Goal: Information Seeking & Learning: Learn about a topic

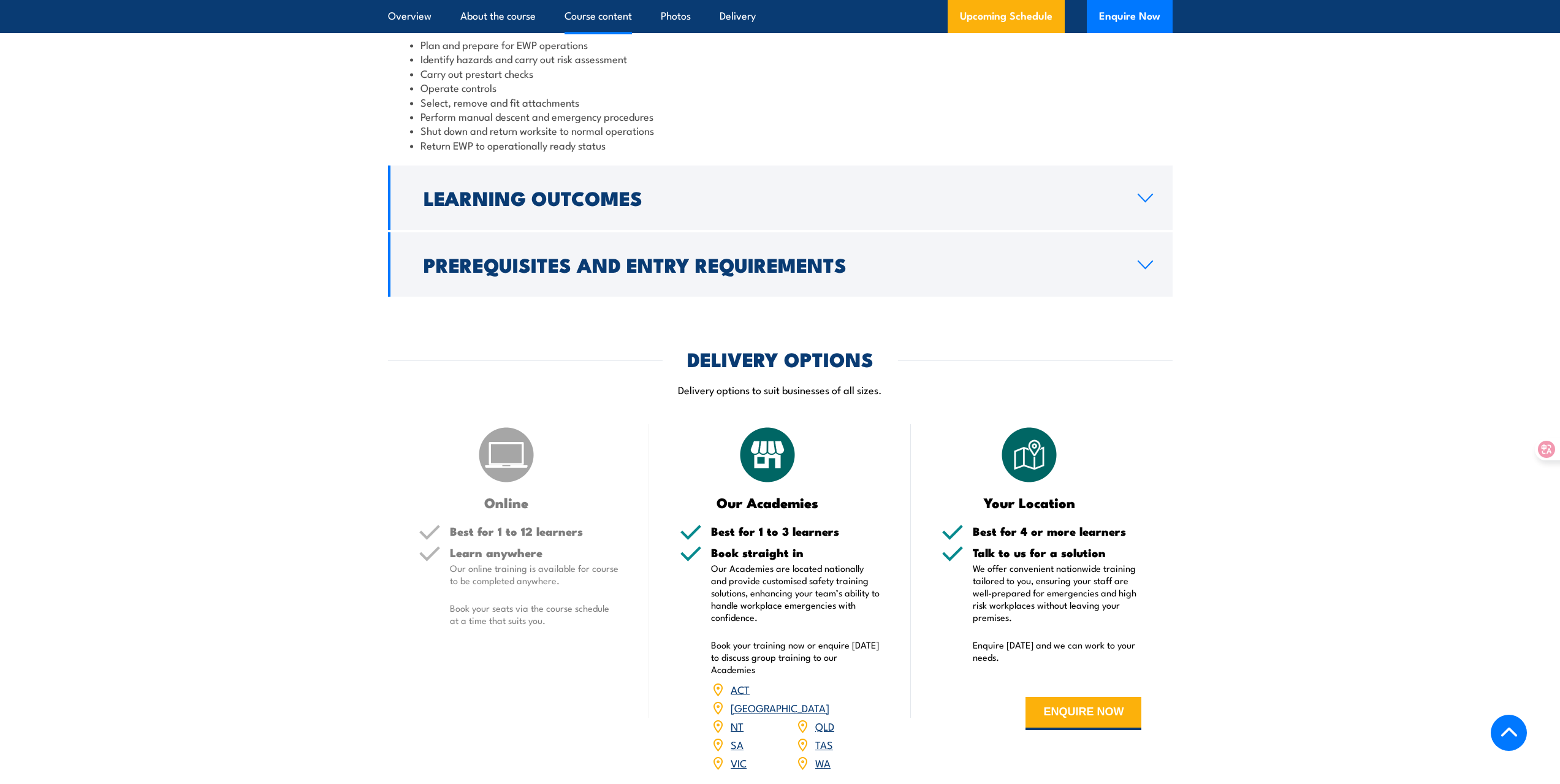
scroll to position [1226, 0]
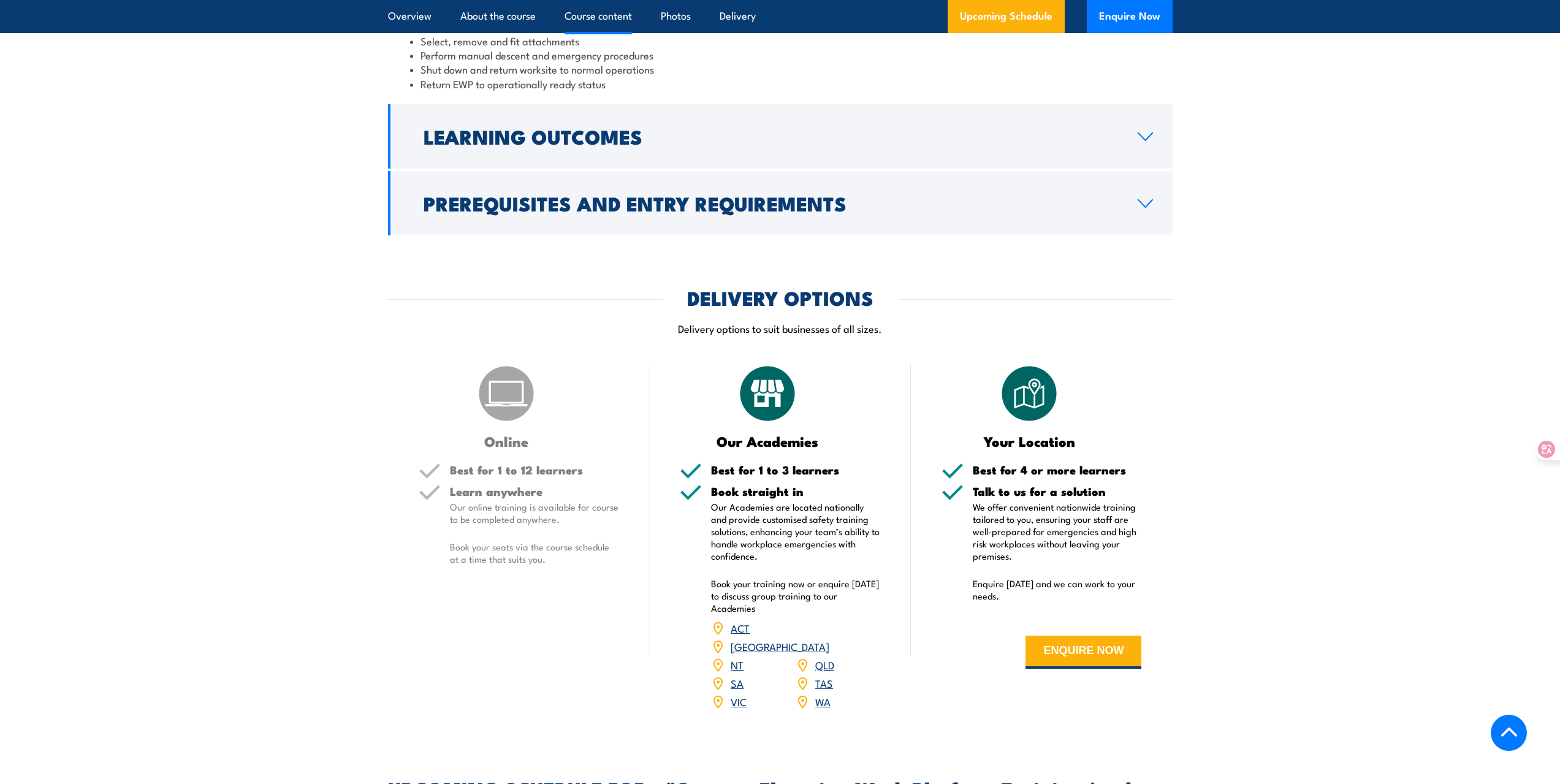
click at [737, 676] on link "SA" at bounding box center [737, 683] width 12 height 15
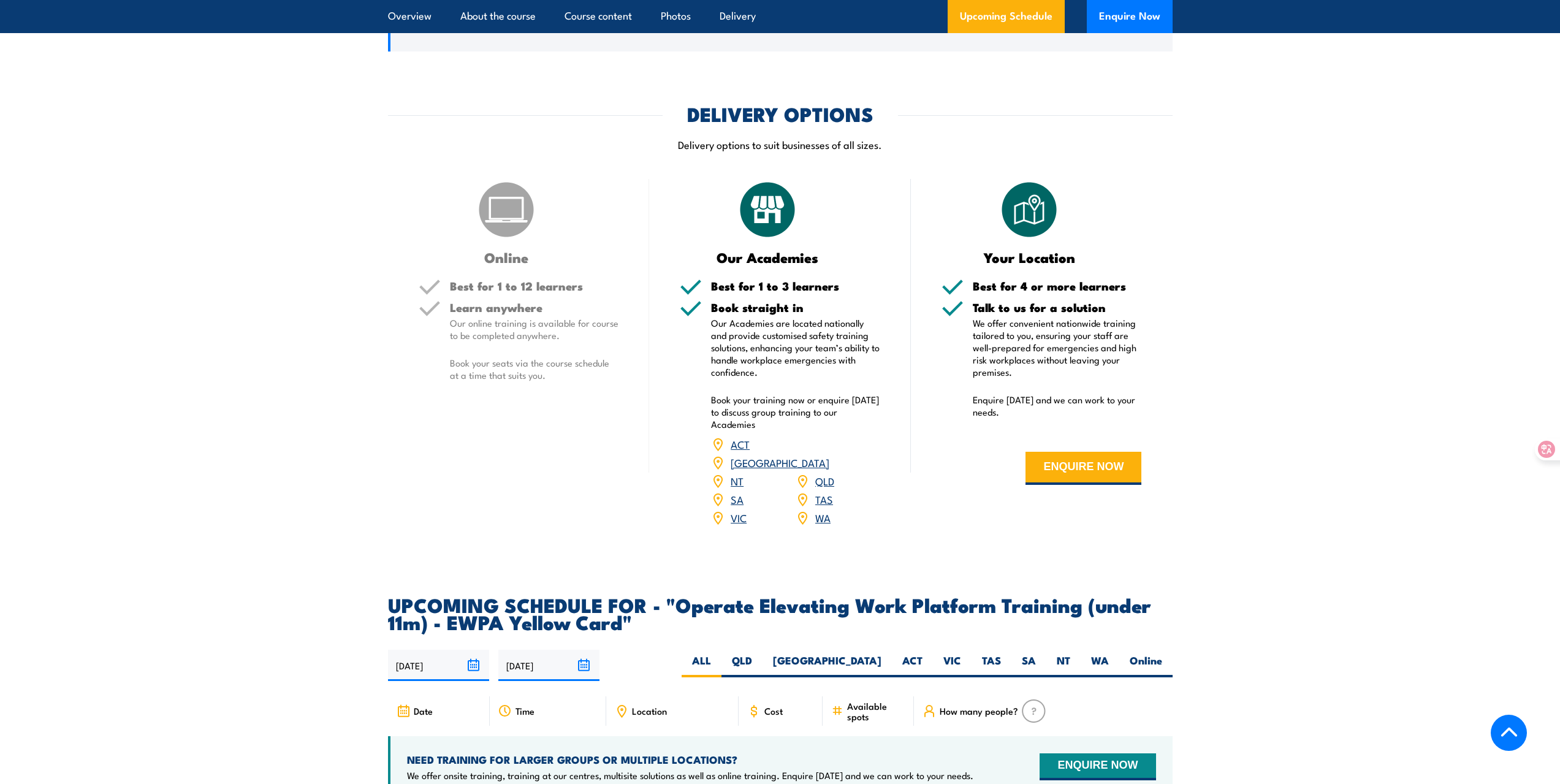
scroll to position [1471, 0]
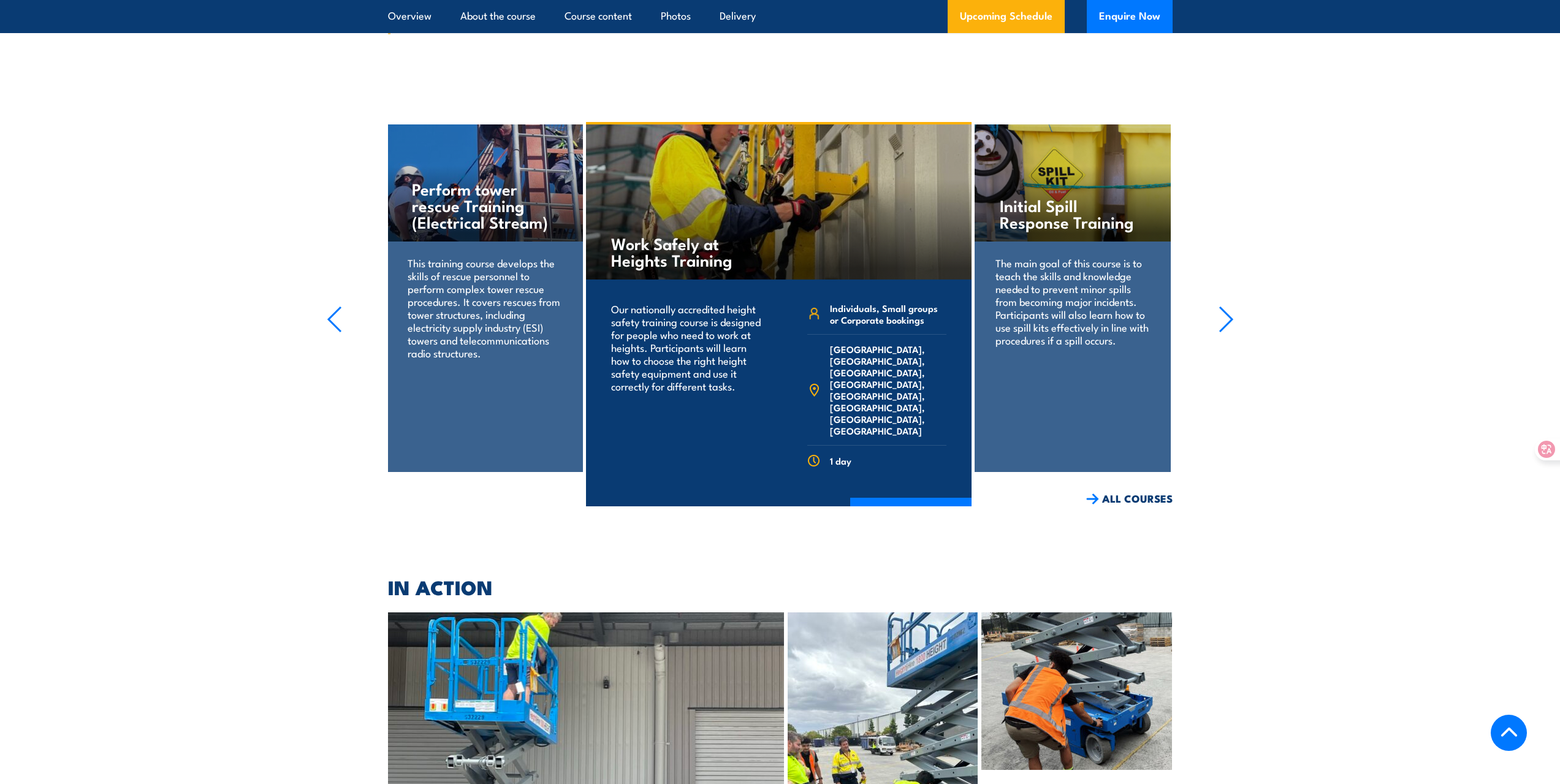
scroll to position [2232, 0]
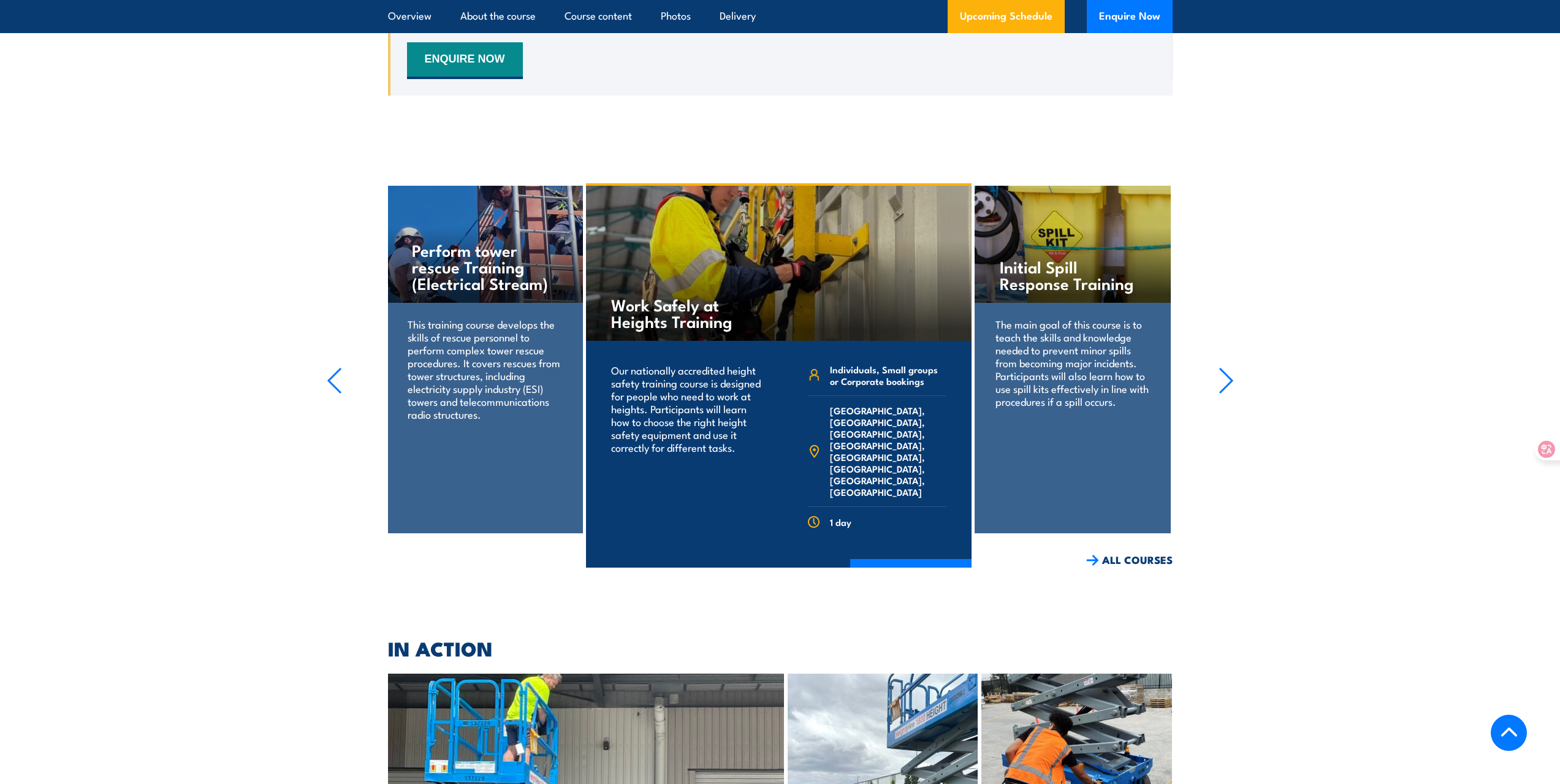
click at [846, 452] on span "Australian Capital Territory, New South Wales, Northern Territory, Queensland, …" at bounding box center [888, 451] width 117 height 93
click at [873, 416] on span "[GEOGRAPHIC_DATA], [GEOGRAPHIC_DATA], [GEOGRAPHIC_DATA], [GEOGRAPHIC_DATA], [GE…" at bounding box center [888, 451] width 117 height 93
click at [907, 559] on link "COURSE DETAILS" at bounding box center [911, 575] width 121 height 32
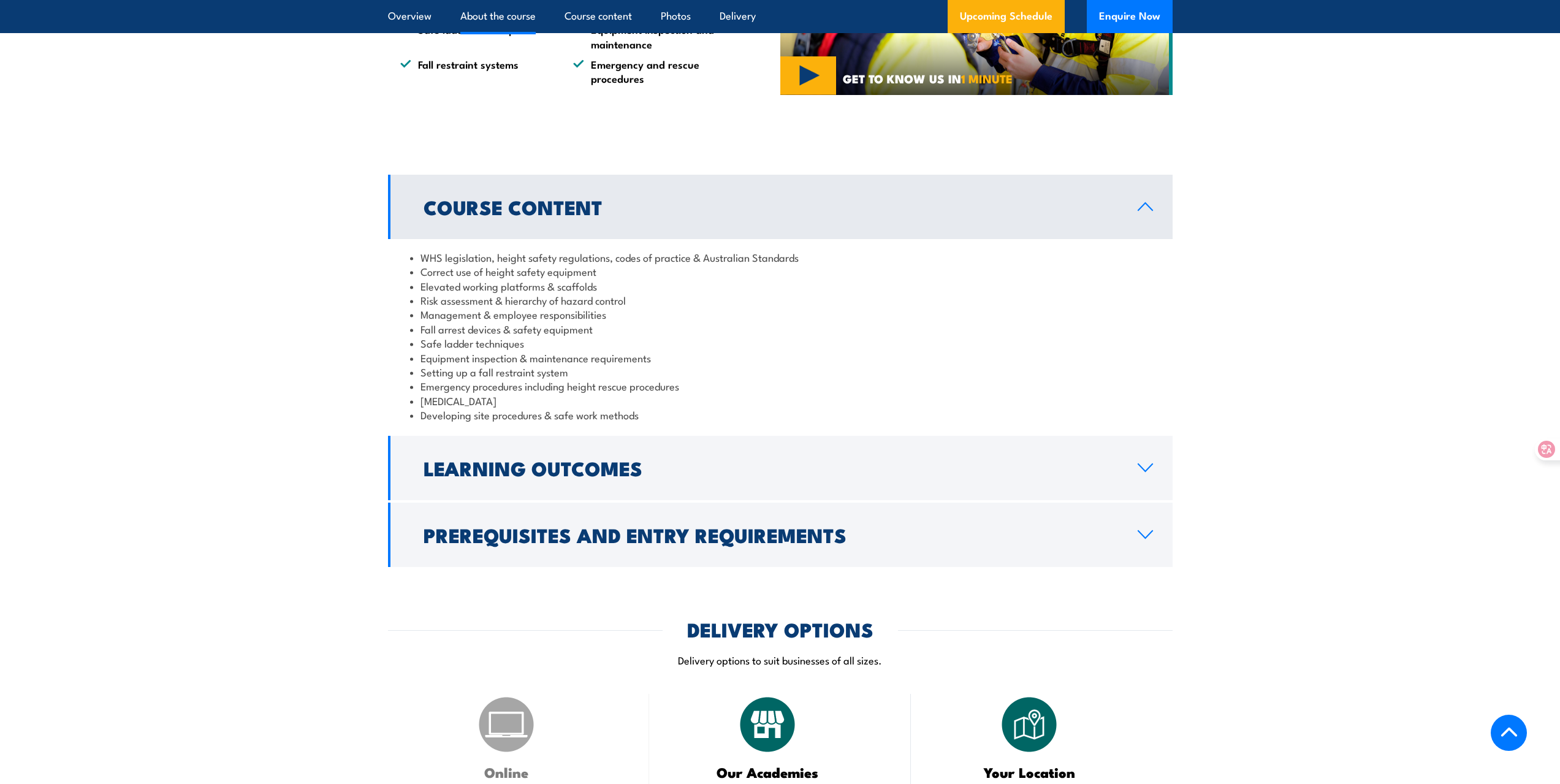
scroll to position [919, 0]
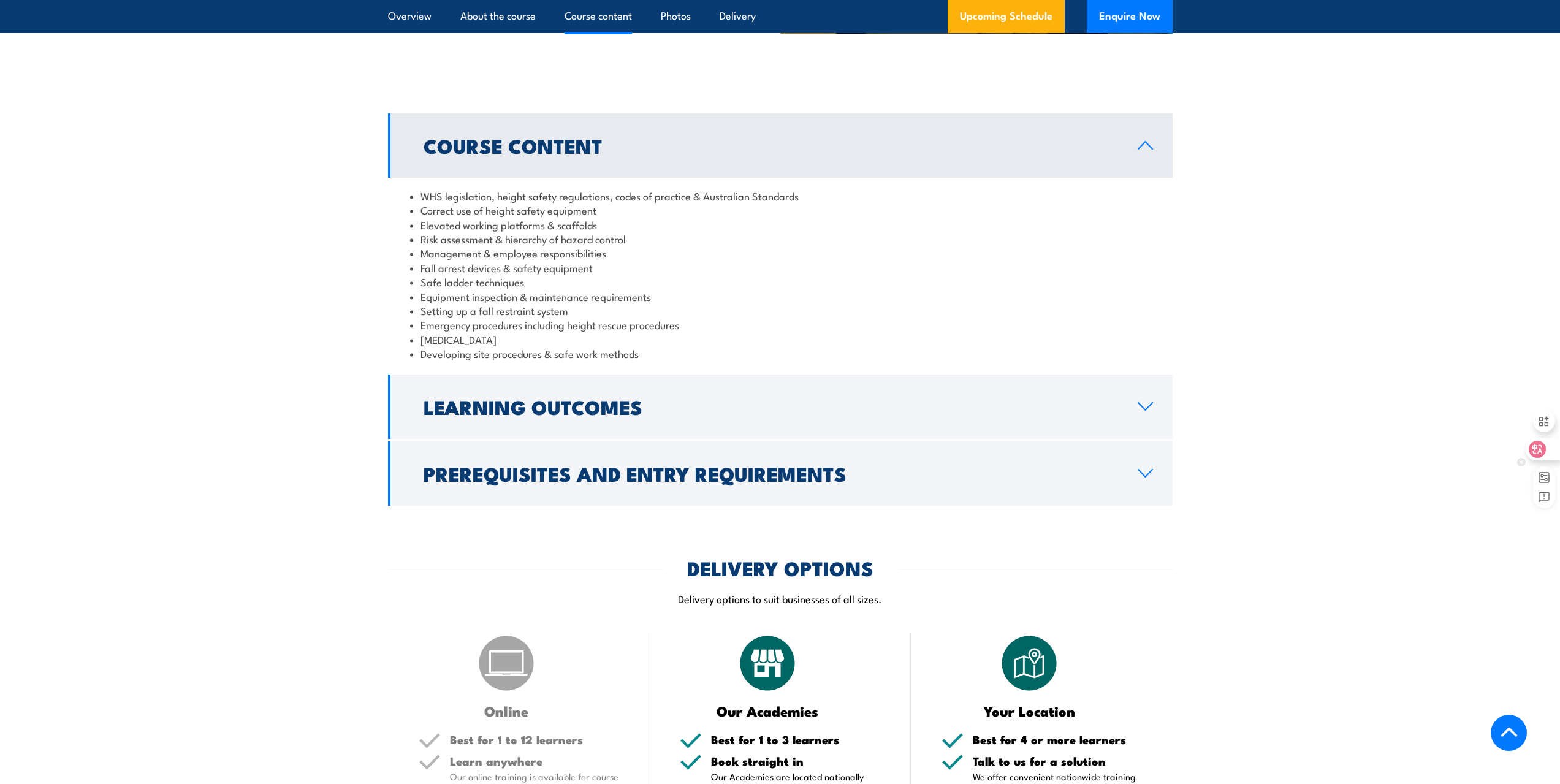
drag, startPoint x: 1542, startPoint y: 452, endPoint x: 1527, endPoint y: 457, distance: 15.8
click at [1540, 452] on icon at bounding box center [1538, 449] width 11 height 10
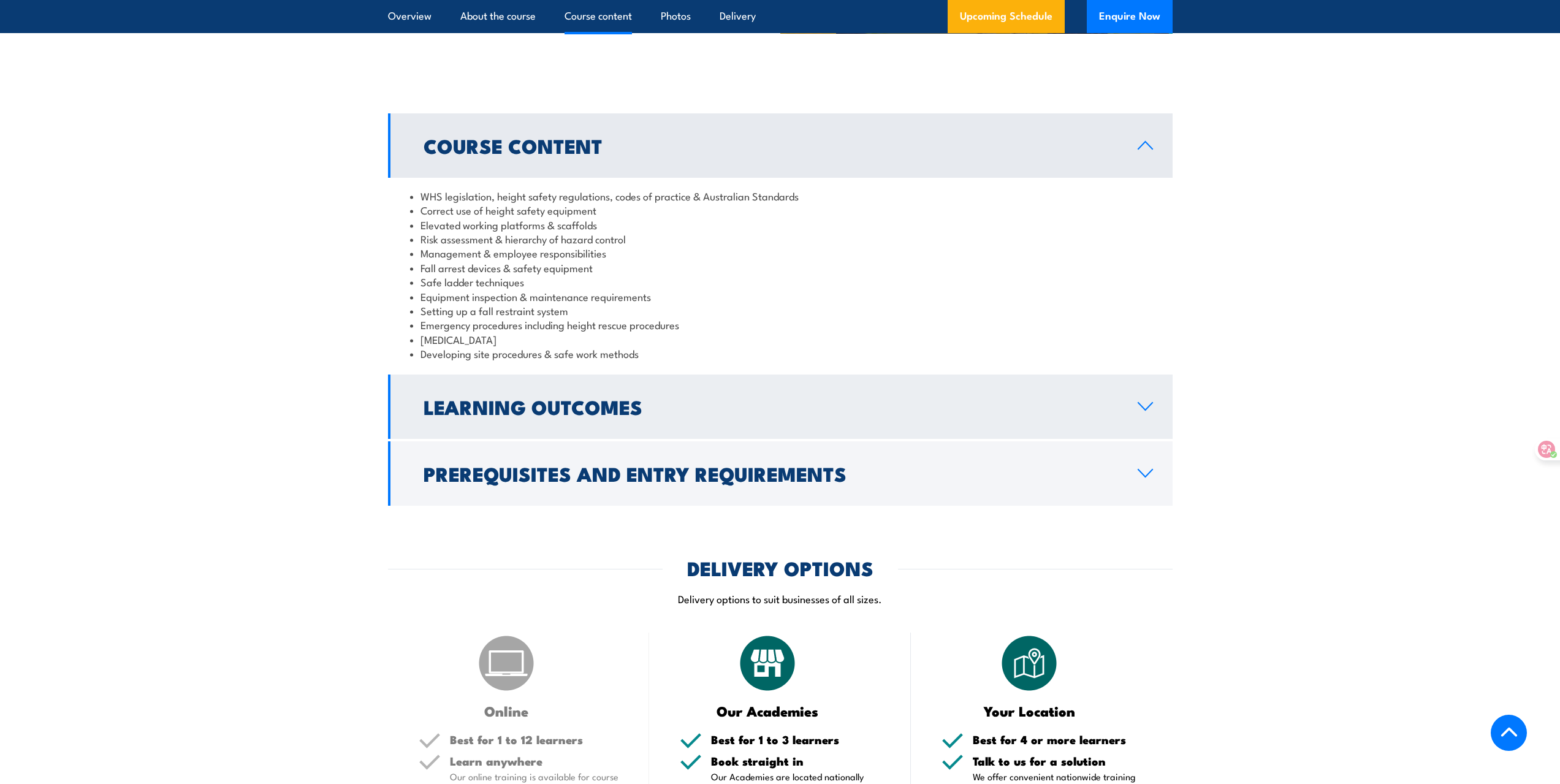
scroll to position [989, 0]
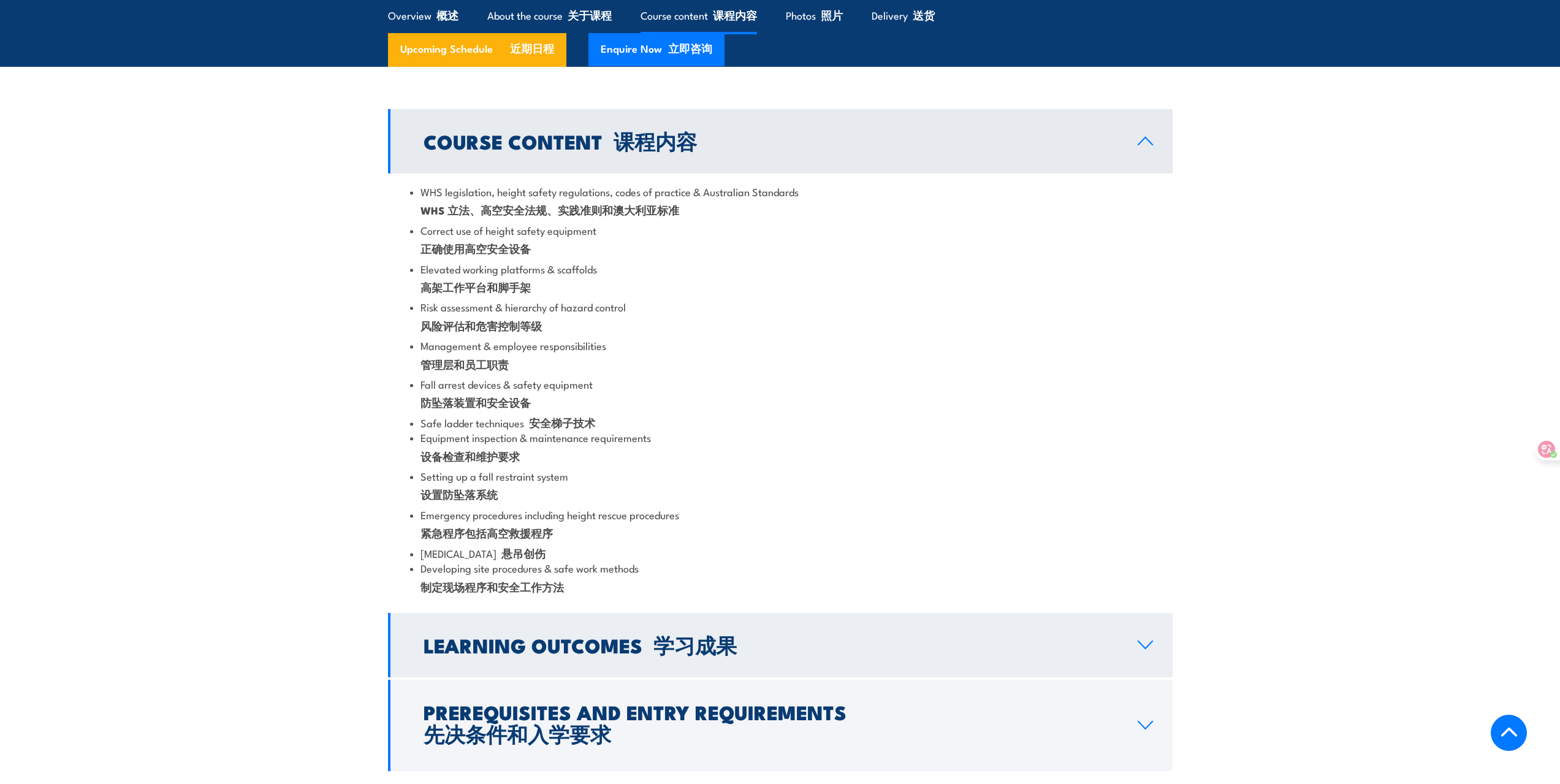
click at [1152, 401] on div "WHS legislation, height safety regulations, codes of practice & Australian Stan…" at bounding box center [780, 392] width 784 height 437
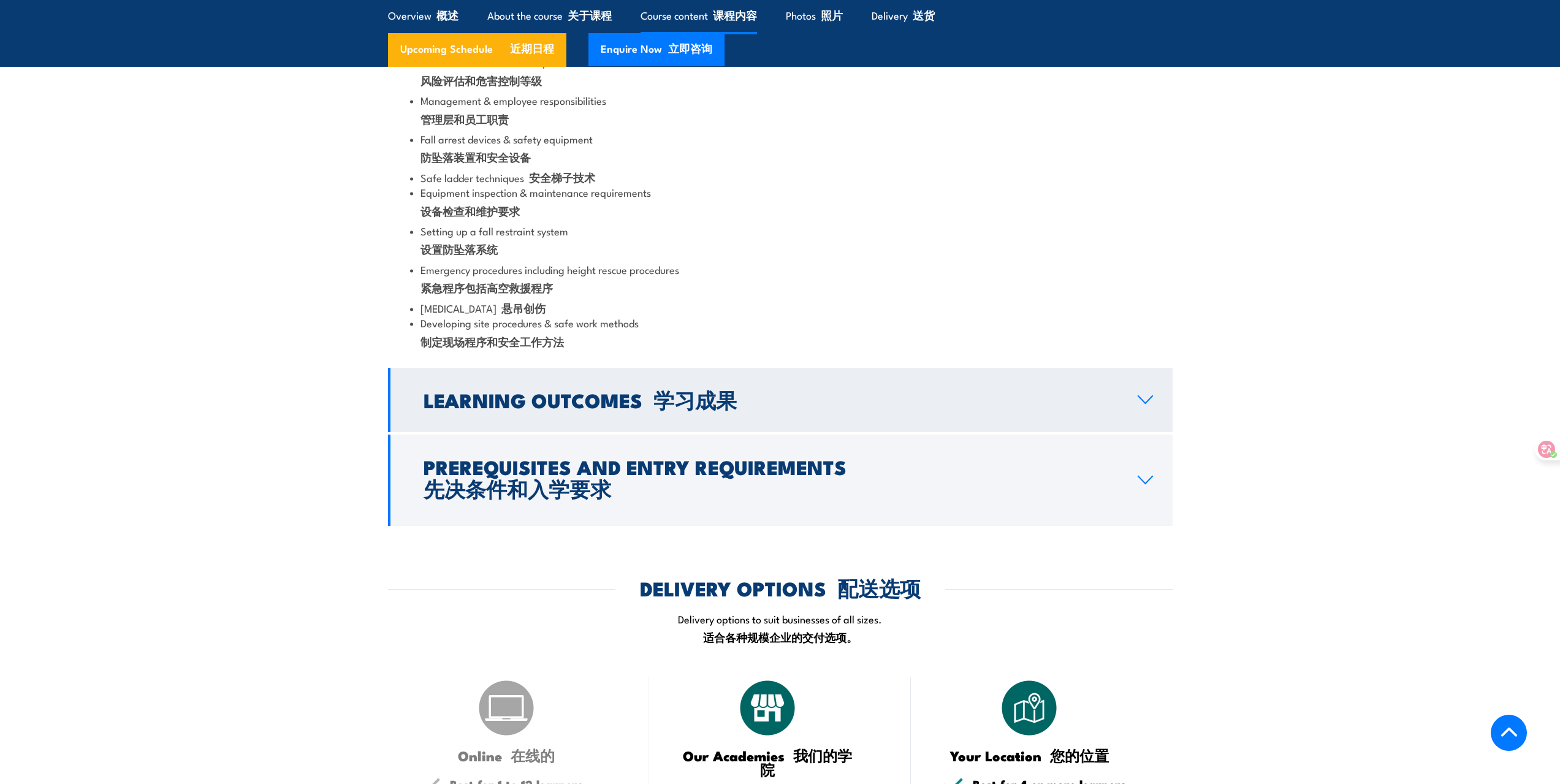
click at [1154, 429] on link "Learning Outcomes 学习成果" at bounding box center [780, 400] width 784 height 64
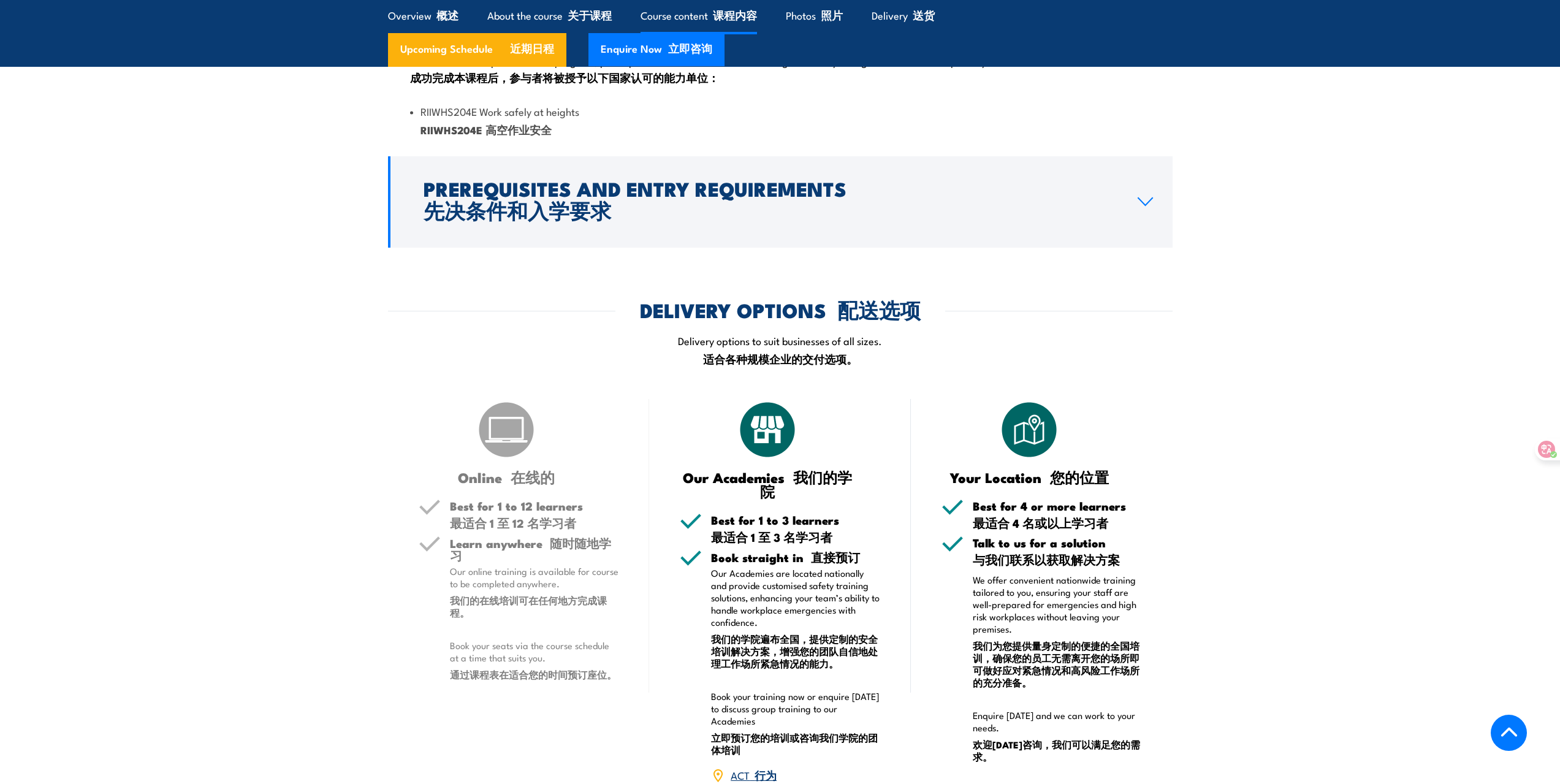
scroll to position [1018, 0]
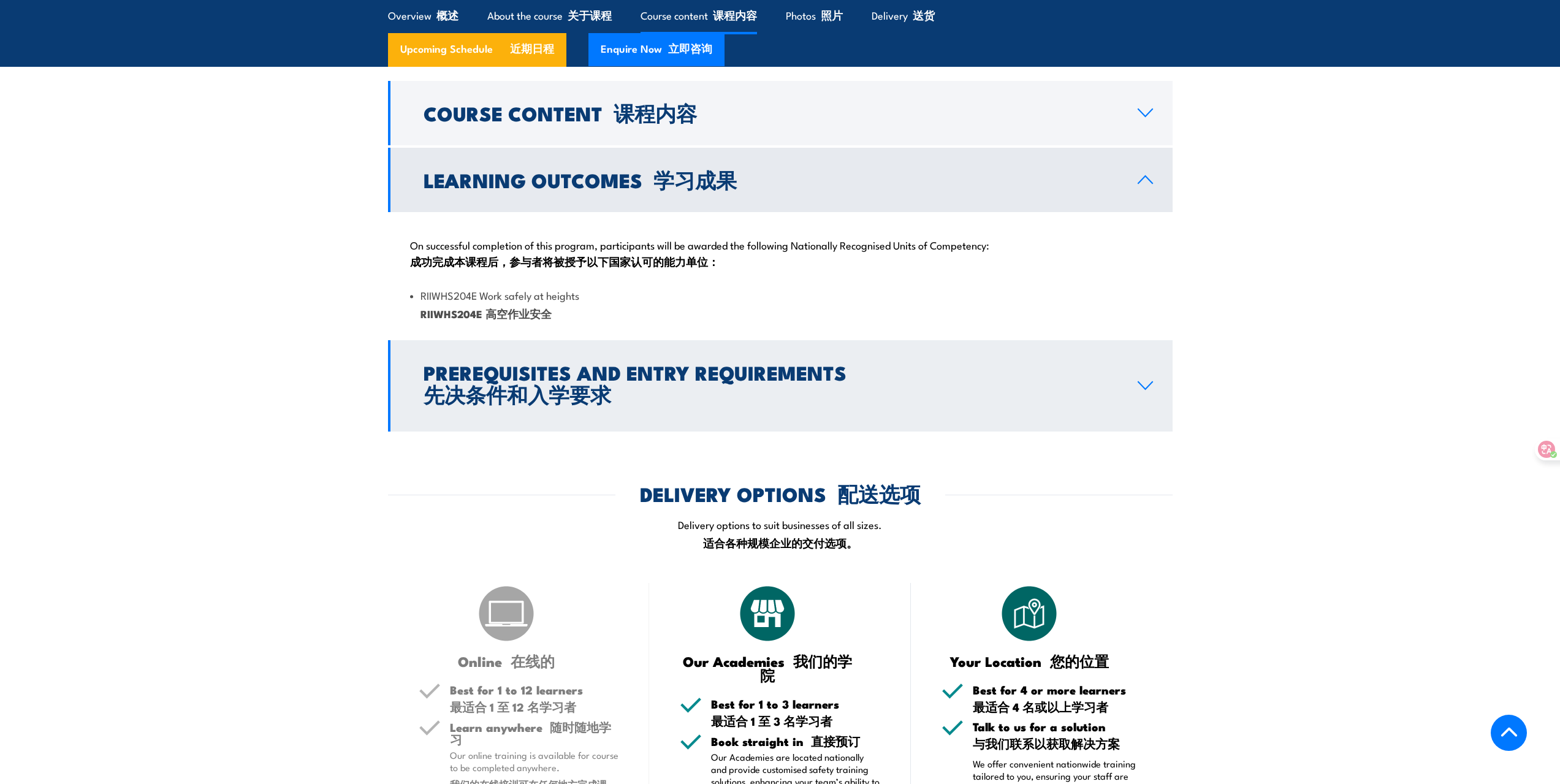
click at [1138, 390] on icon at bounding box center [1146, 385] width 17 height 10
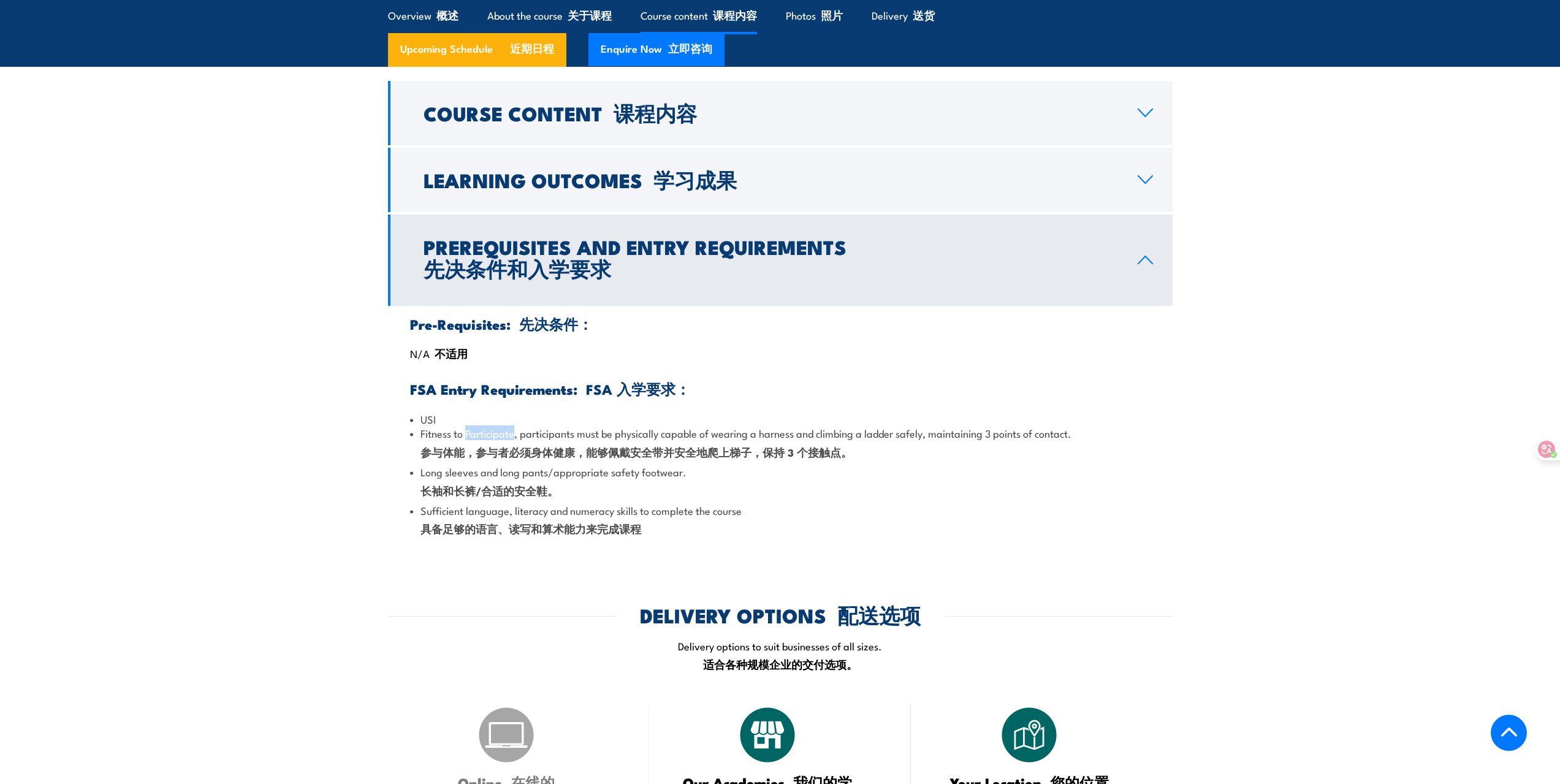
drag, startPoint x: 512, startPoint y: 465, endPoint x: 469, endPoint y: 462, distance: 43.1
click at [469, 462] on li "Fitness to Participate, participants must be physically capable of wearing a ha…" at bounding box center [780, 444] width 741 height 38
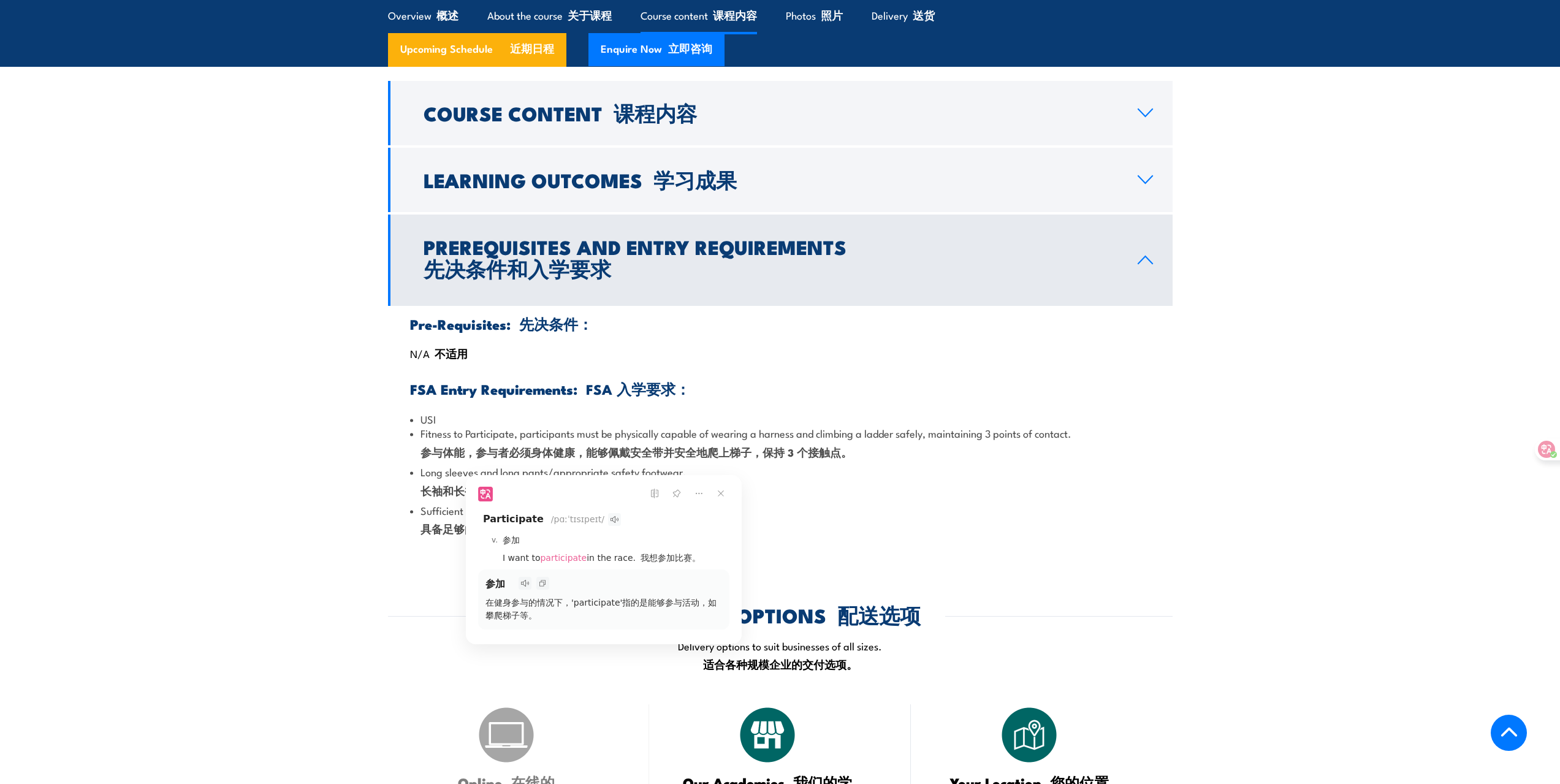
click at [611, 519] on icon at bounding box center [615, 519] width 8 height 7
click at [611, 518] on icon at bounding box center [615, 519] width 8 height 7
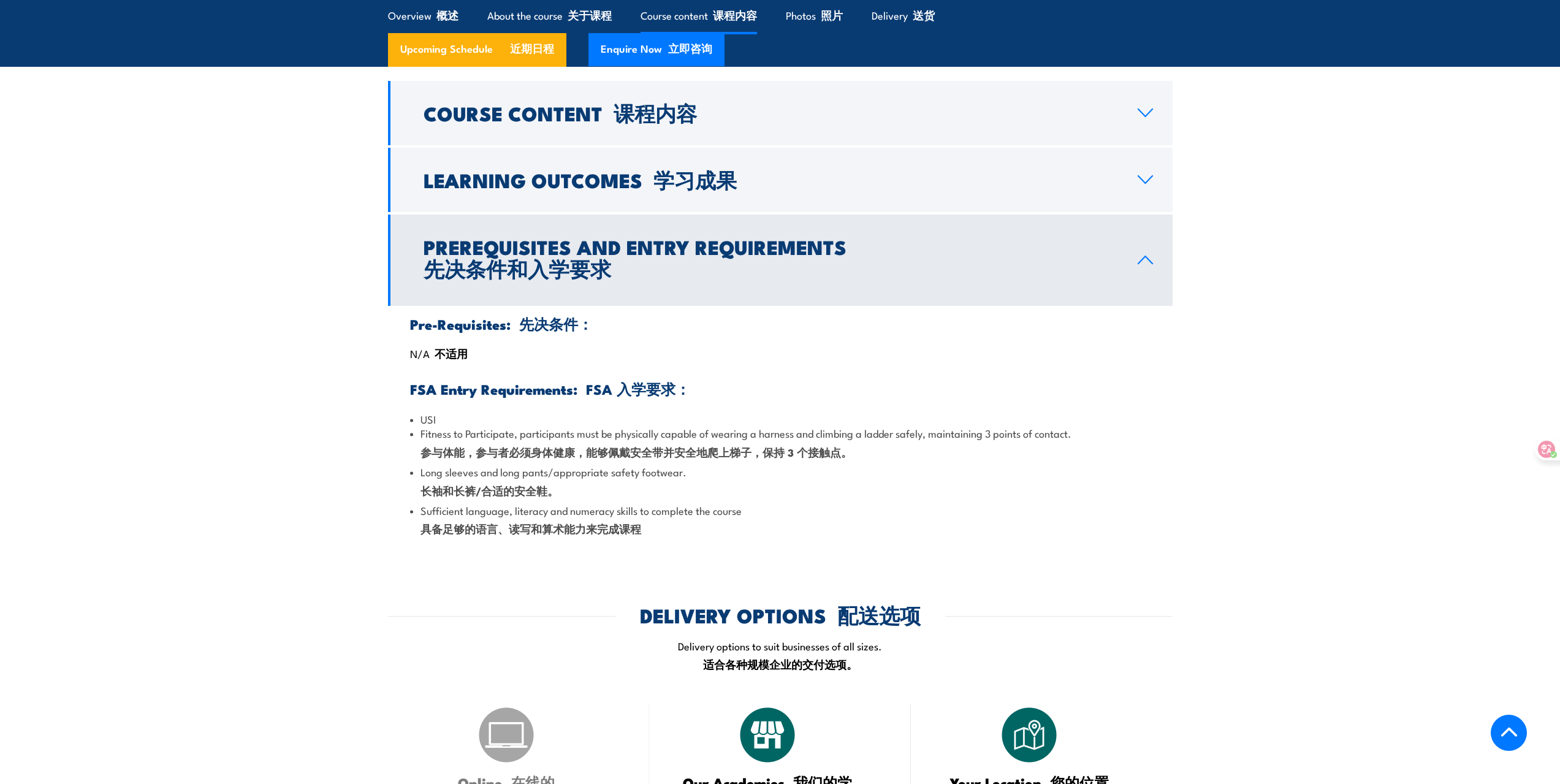
click at [1330, 553] on section "Course Content 课程内容 WHS legislation, height safety regulations, codes of practi…" at bounding box center [780, 316] width 1560 height 472
drag, startPoint x: 797, startPoint y: 465, endPoint x: 763, endPoint y: 466, distance: 34.0
click at [763, 465] on li "Fitness to Participate, participants must be physically capable of wearing a ha…" at bounding box center [780, 444] width 741 height 38
click at [868, 517] on icon at bounding box center [874, 519] width 12 height 12
click at [868, 518] on icon at bounding box center [874, 519] width 12 height 12
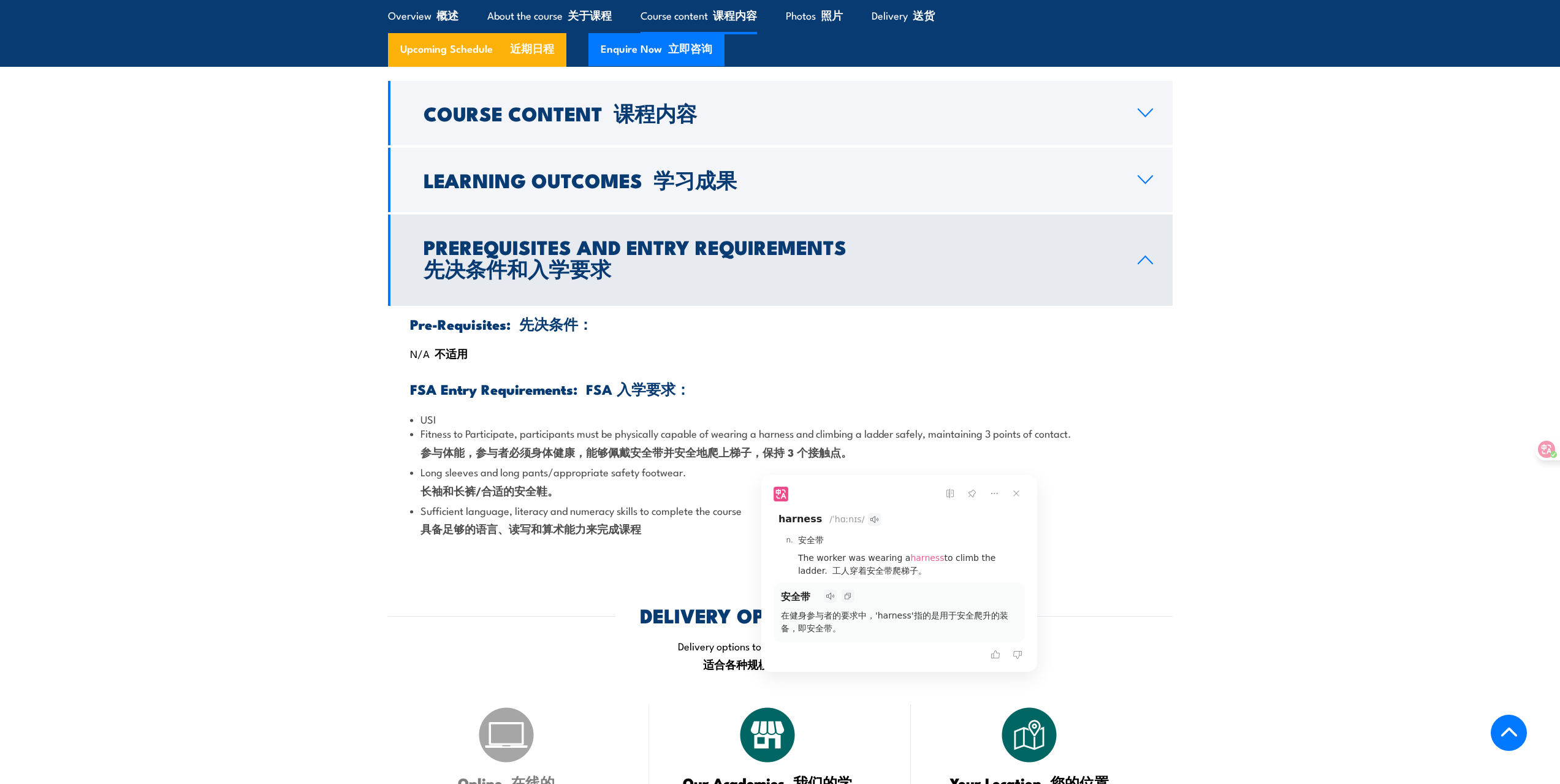
click at [1170, 508] on div "Pre-Requisites: 先决条件： N/A 不适用 FSA Entry Requirements: FSA 入学要求： USI Fitness to …" at bounding box center [780, 429] width 784 height 247
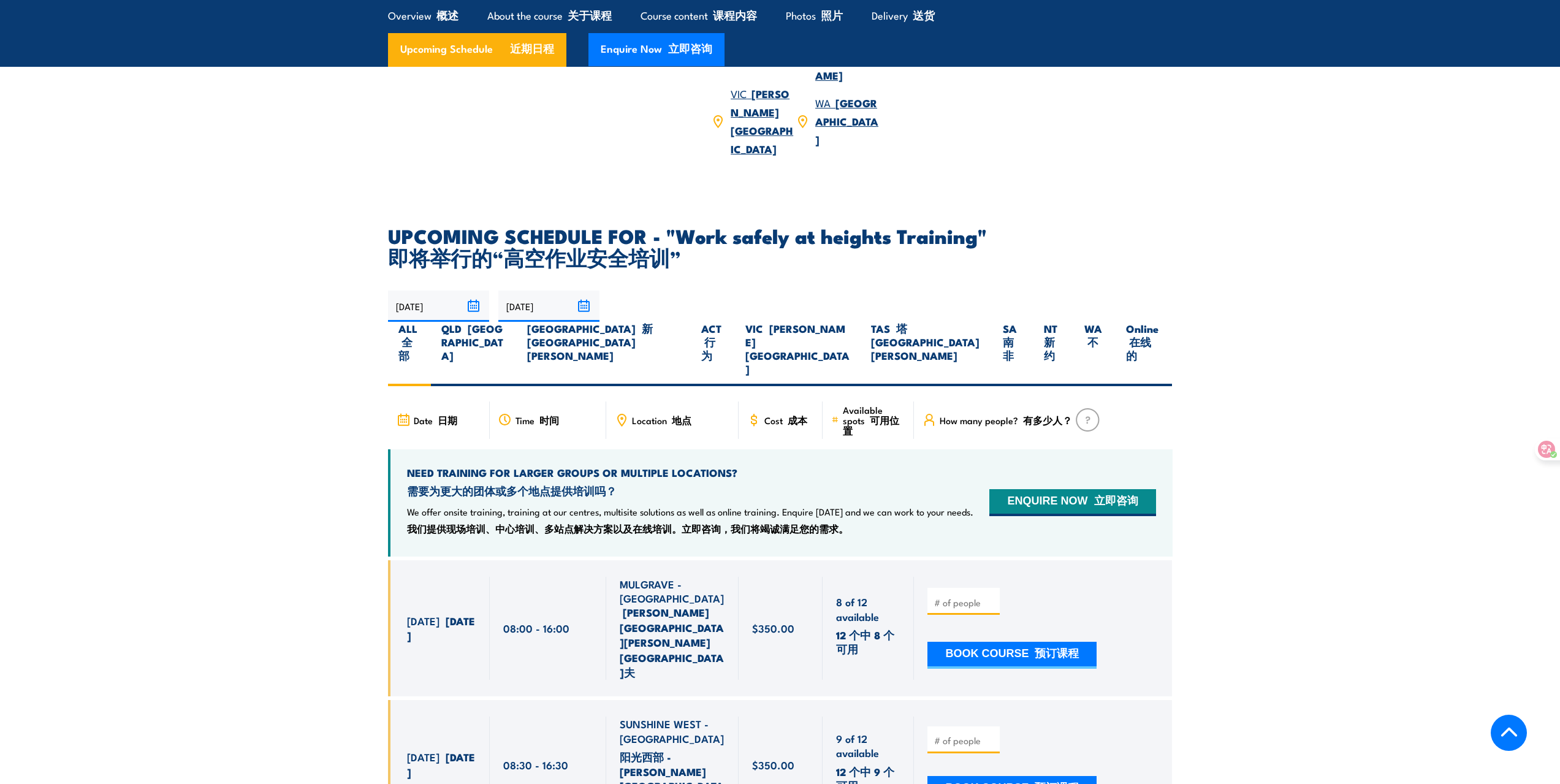
scroll to position [2366, 0]
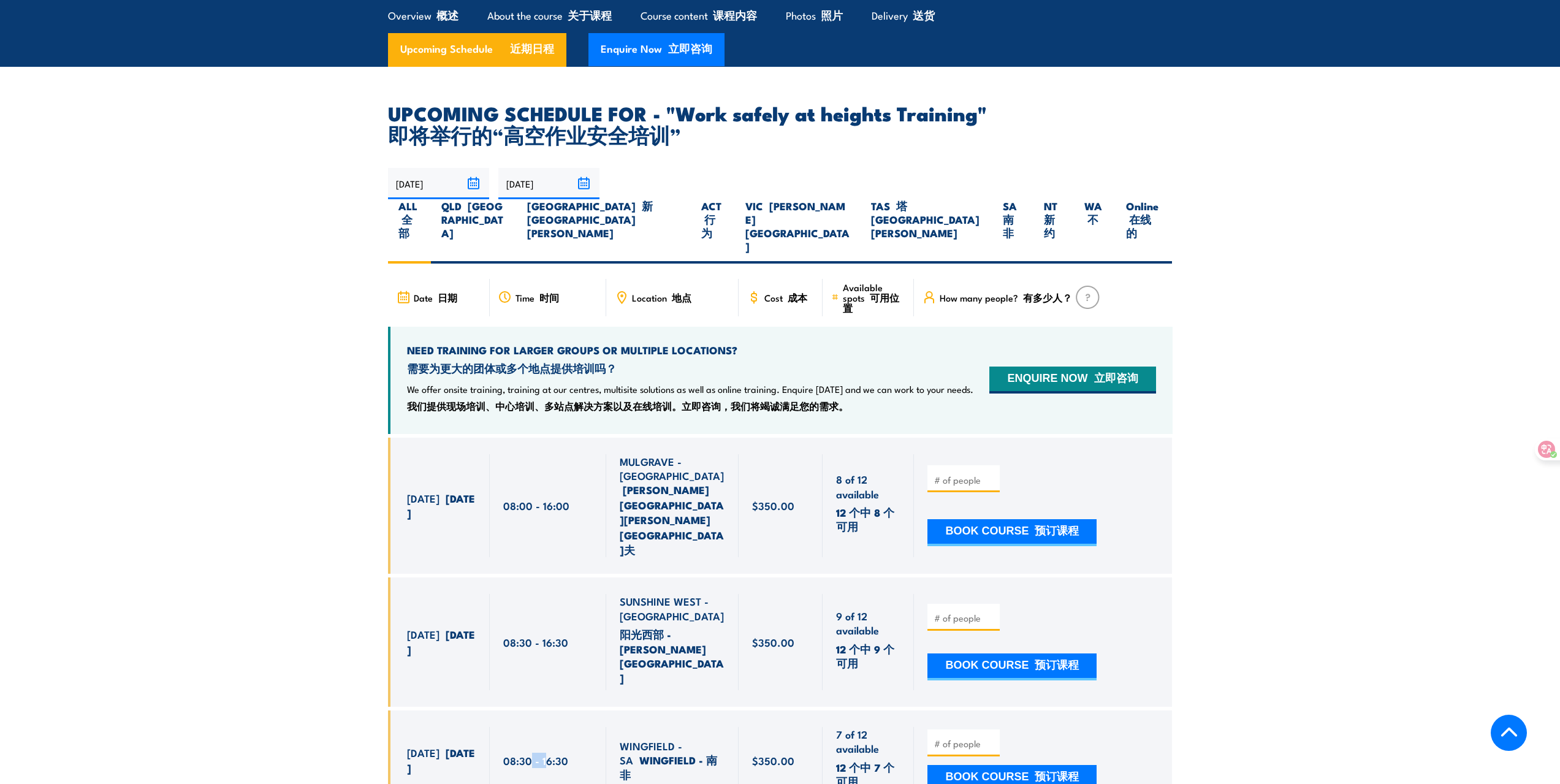
drag, startPoint x: 530, startPoint y: 536, endPoint x: 544, endPoint y: 540, distance: 14.6
click at [544, 727] on div "08:30 - 16:30" at bounding box center [548, 761] width 90 height 68
drag, startPoint x: 1401, startPoint y: 614, endPoint x: 1203, endPoint y: 596, distance: 198.8
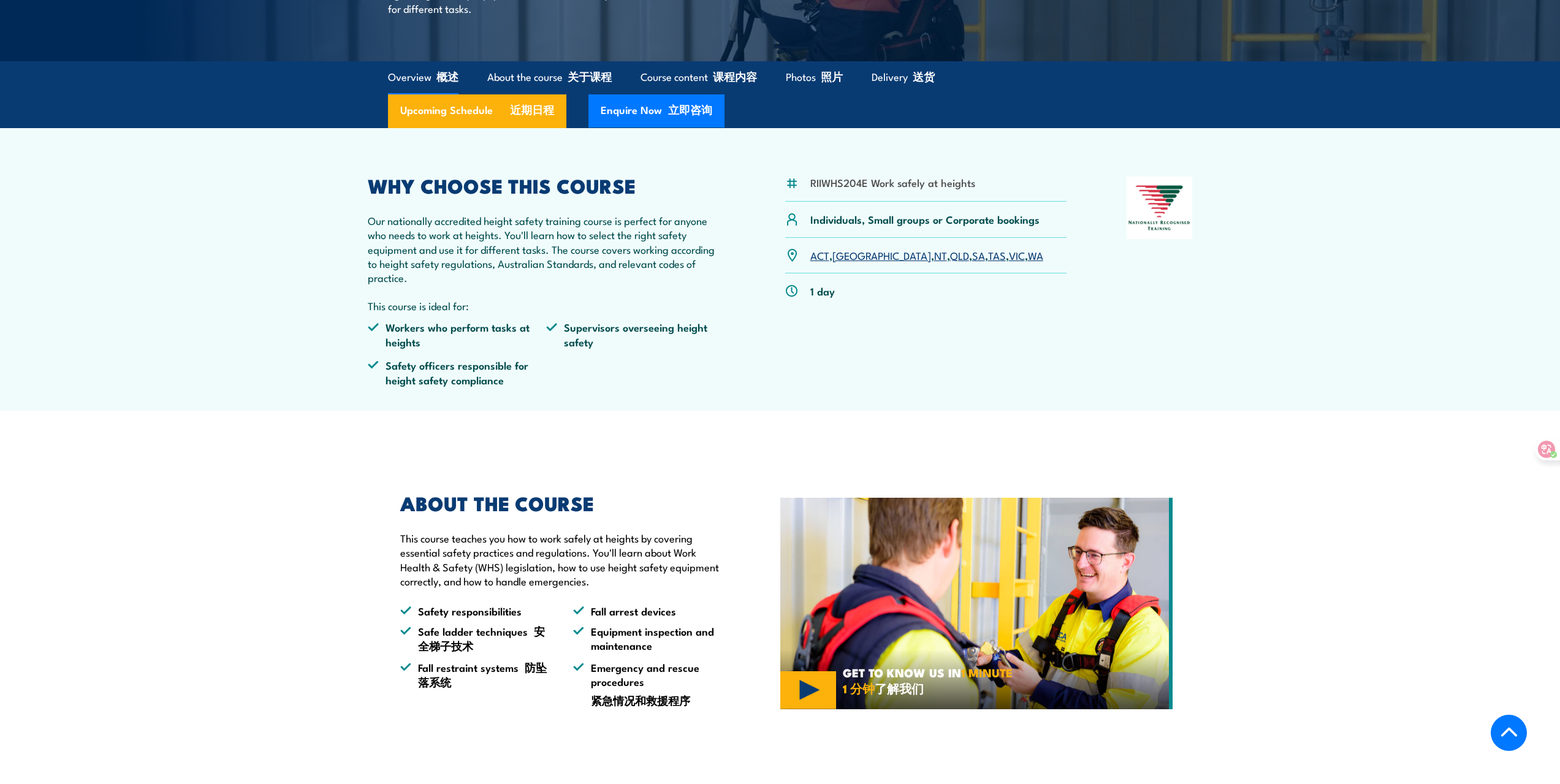
scroll to position [0, 0]
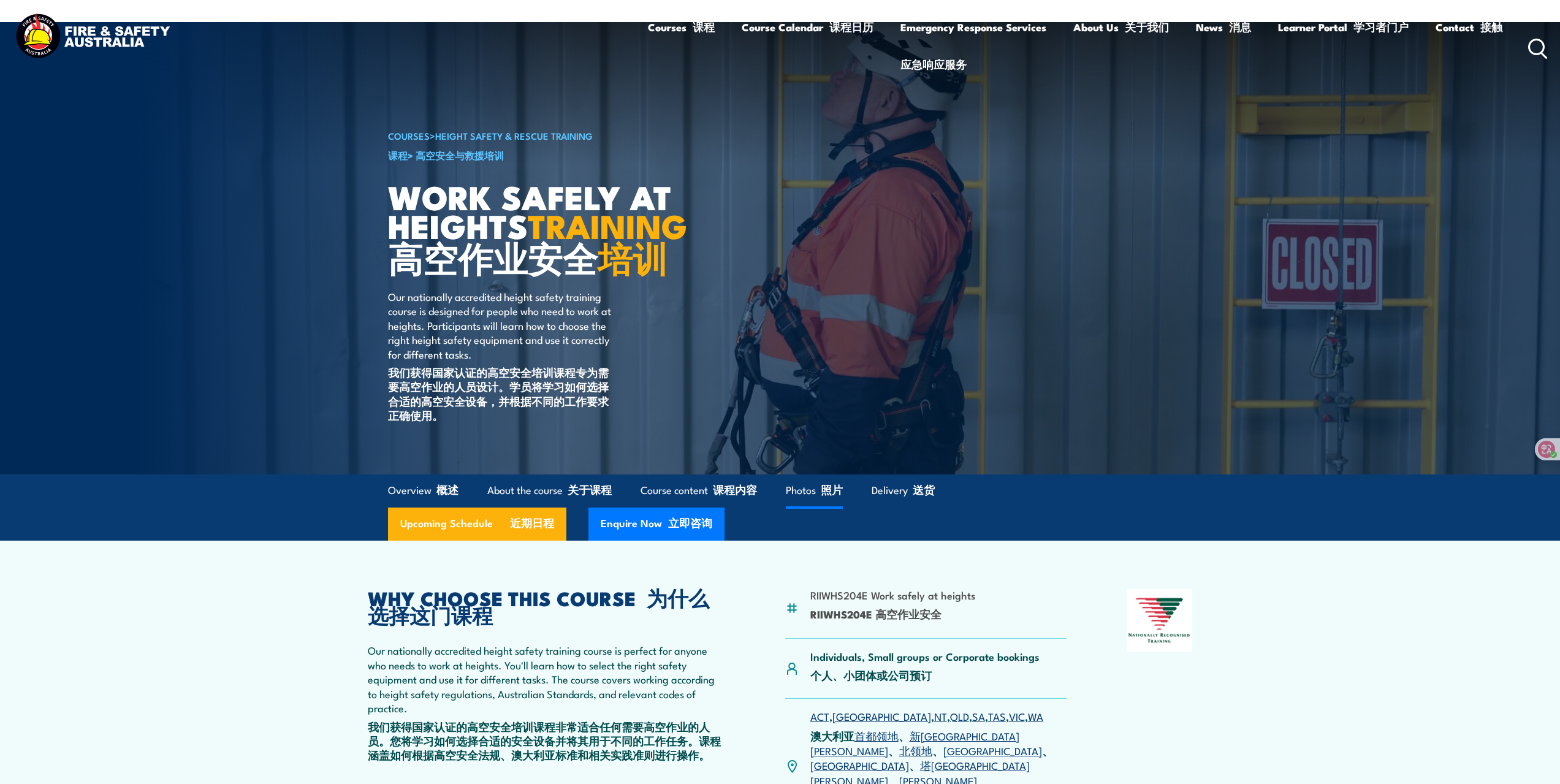
click at [812, 508] on link "Photos 照片" at bounding box center [815, 491] width 57 height 33
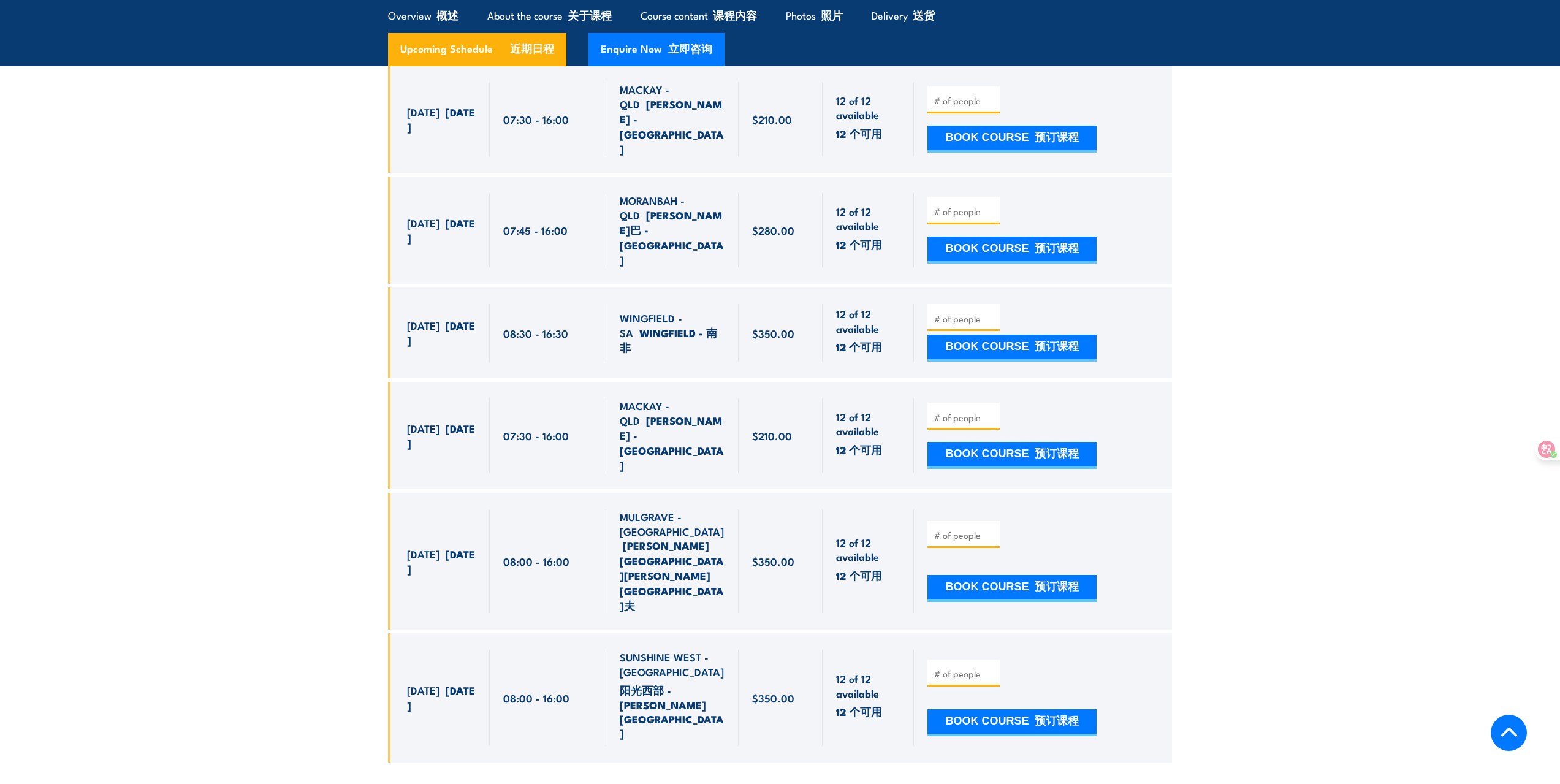
scroll to position [7398, 0]
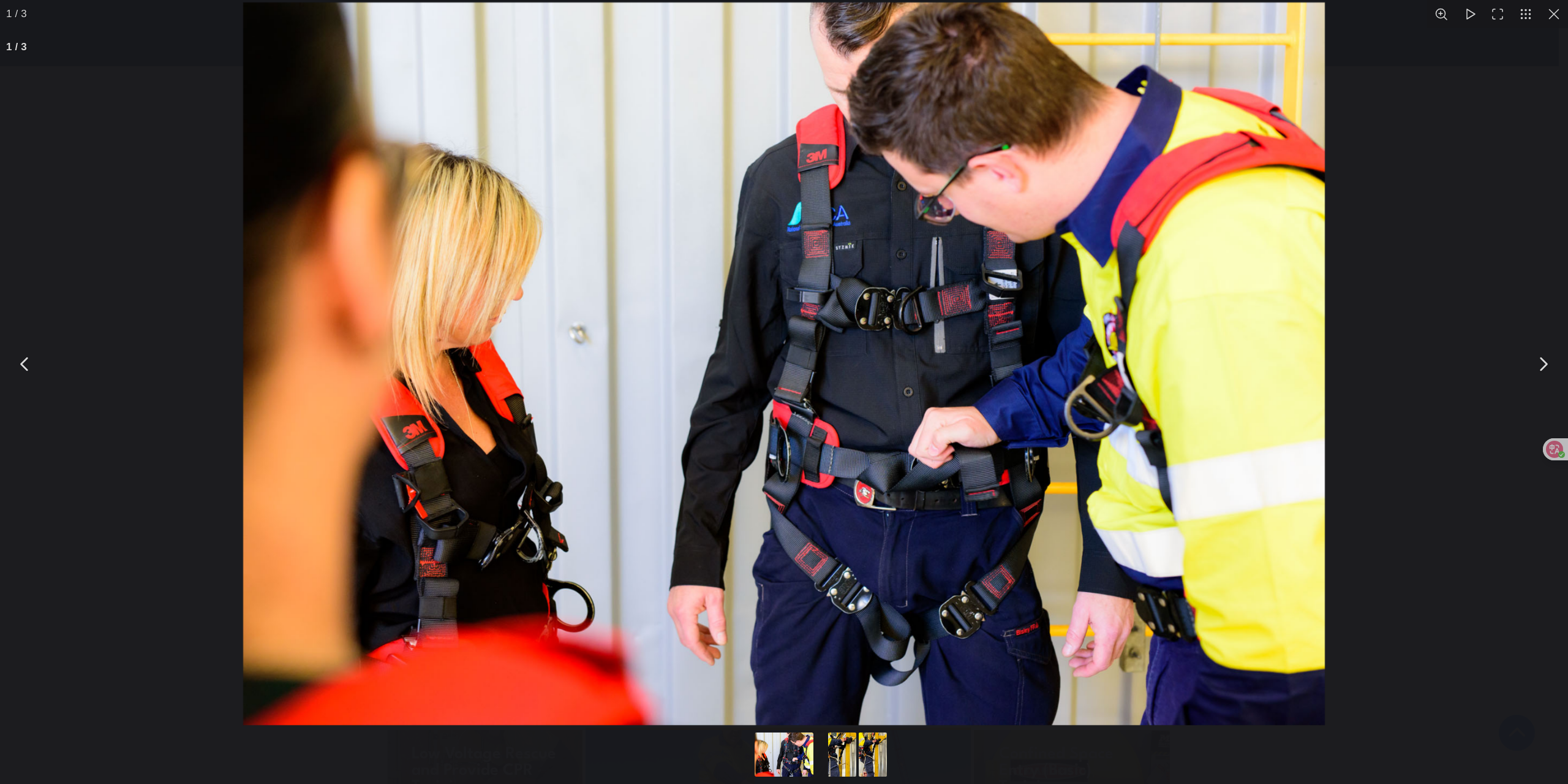
click at [1550, 368] on button "You can close this modal content with the ESC key" at bounding box center [1542, 364] width 30 height 30
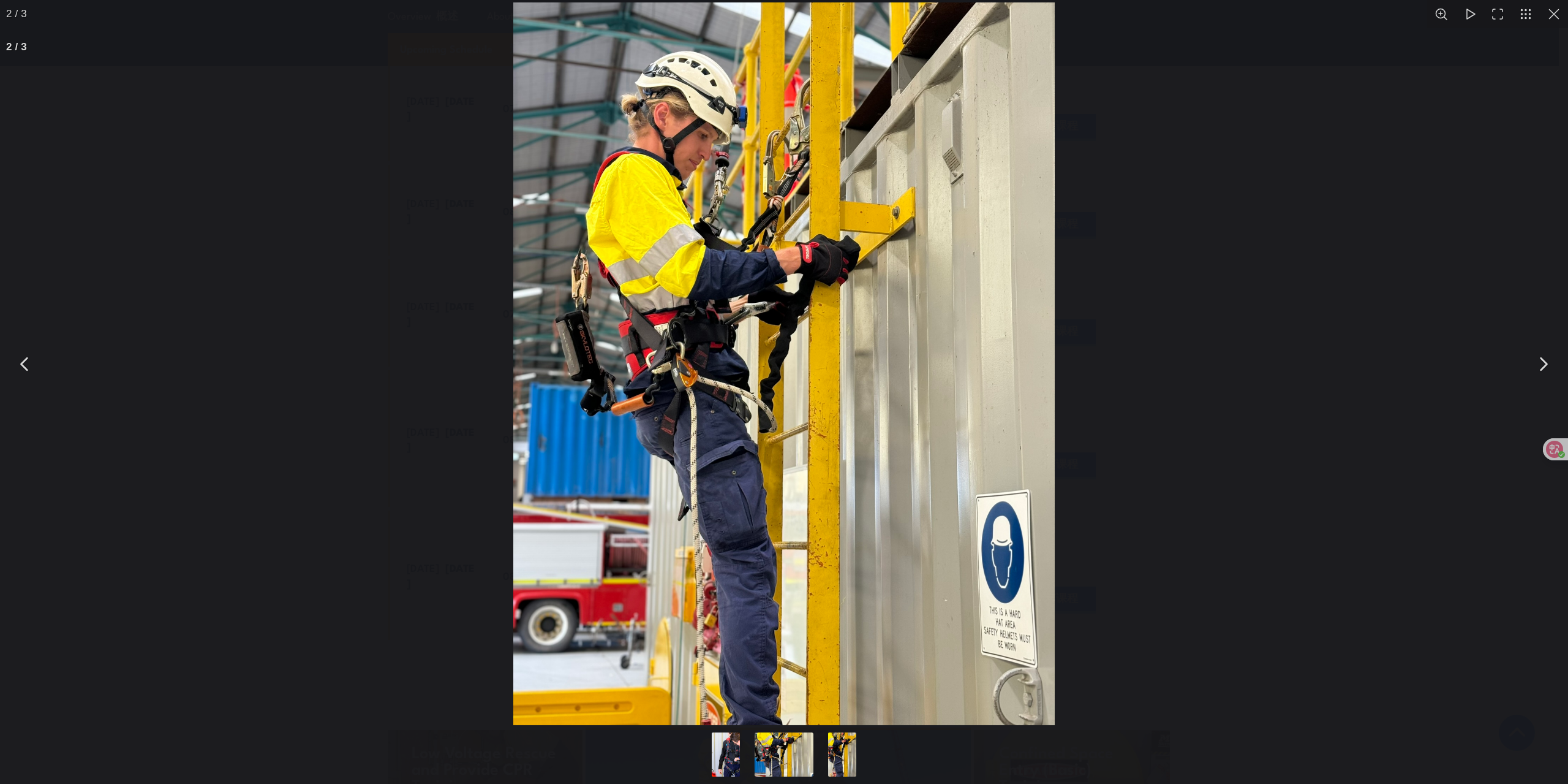
click at [1546, 368] on button "You can close this modal content with the ESC key" at bounding box center [1542, 364] width 30 height 30
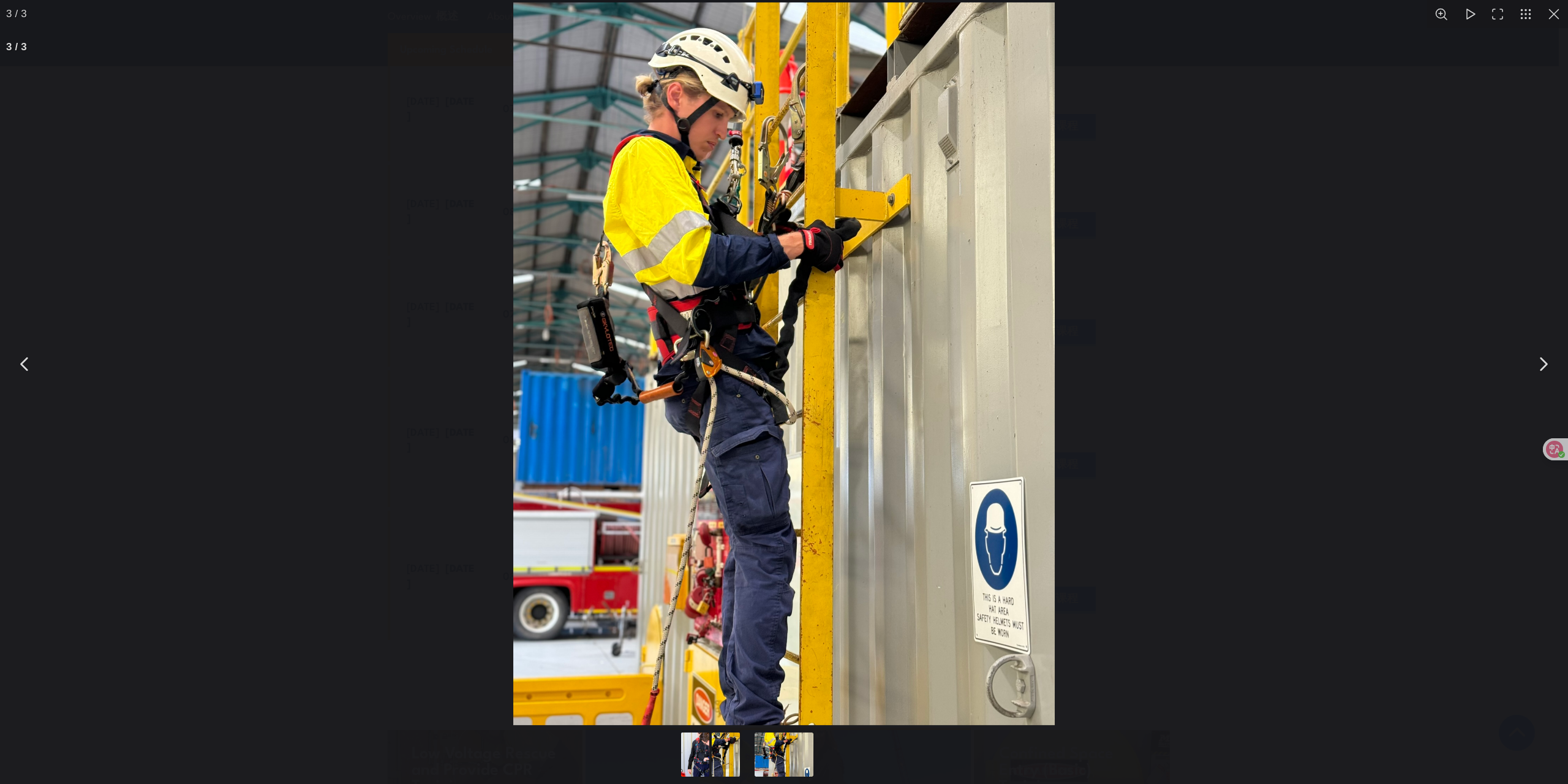
click at [1546, 368] on button "You can close this modal content with the ESC key" at bounding box center [1542, 364] width 30 height 30
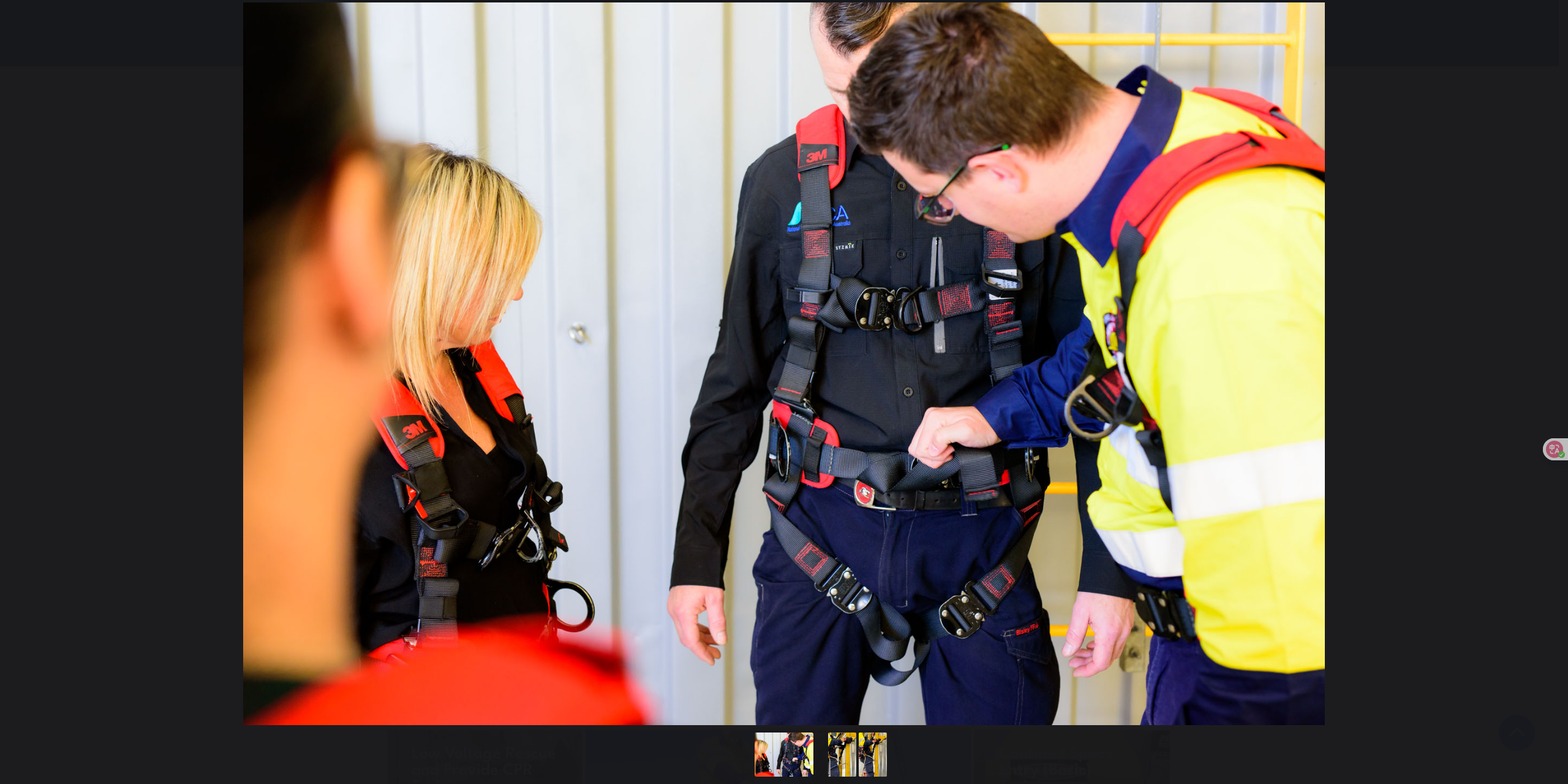
click at [1546, 368] on button "You can close this modal content with the ESC key" at bounding box center [1542, 364] width 30 height 30
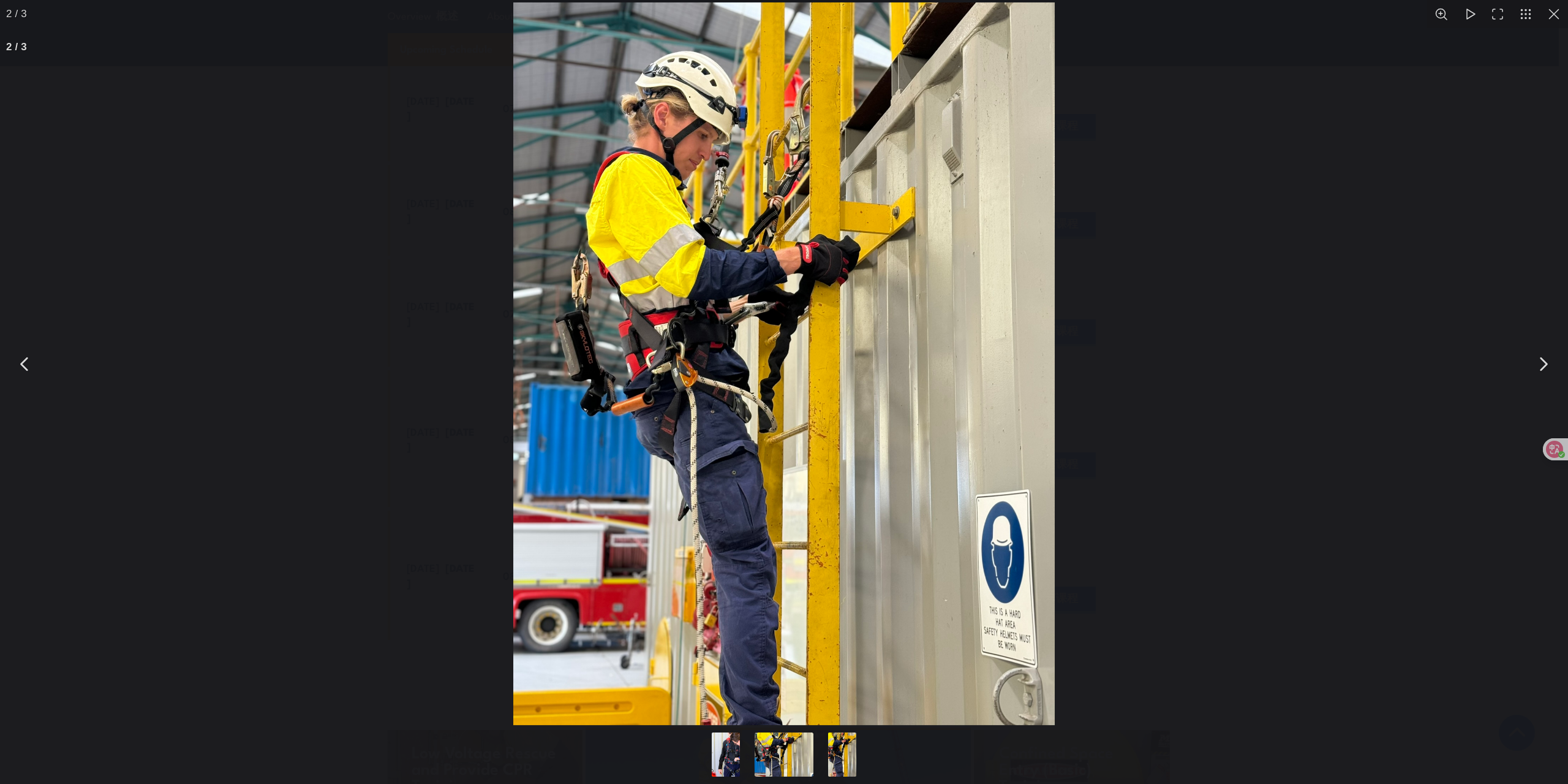
click at [1490, 296] on div "You can close this modal content with the ESC key" at bounding box center [784, 364] width 1568 height 727
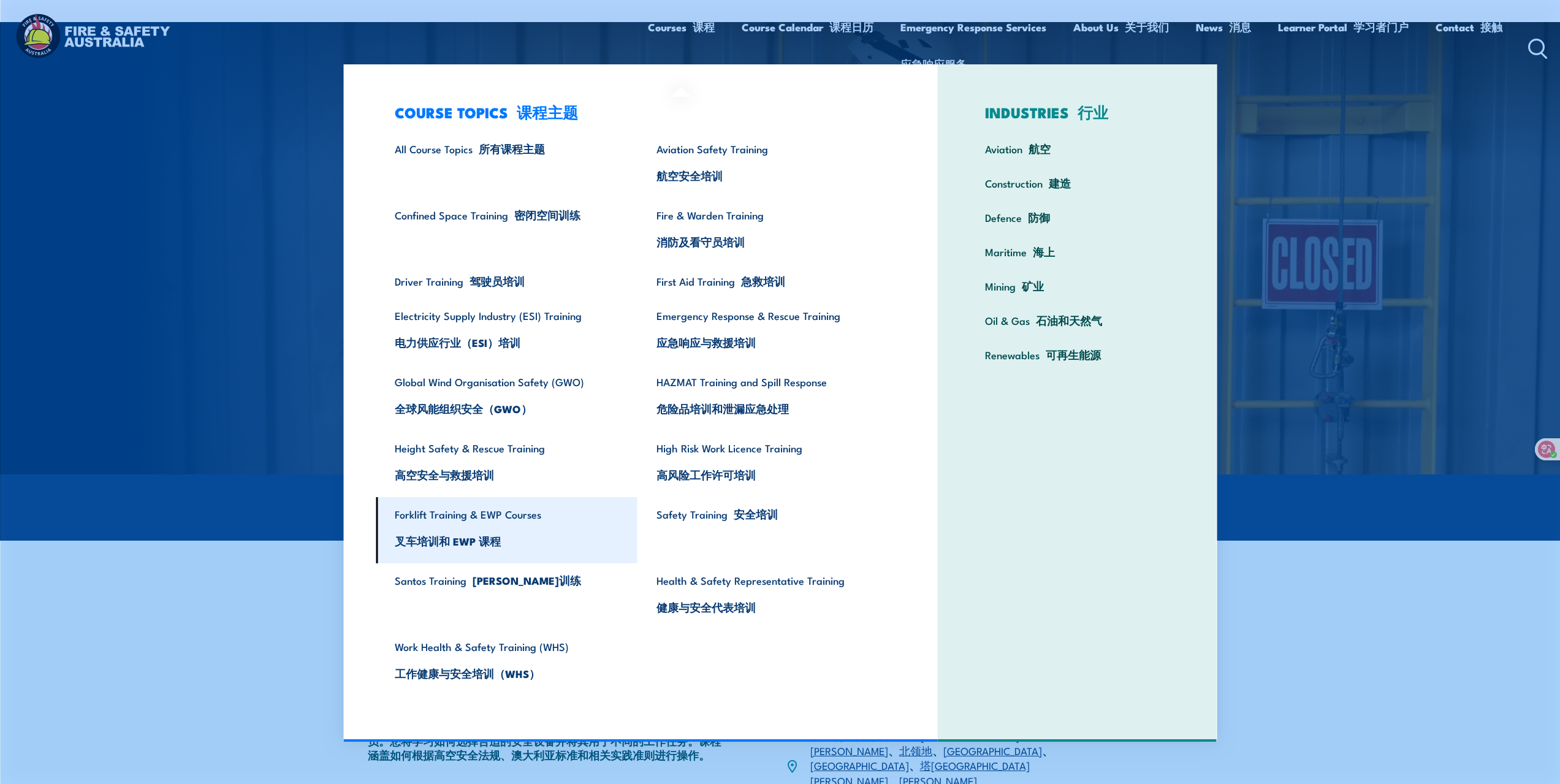
click at [473, 518] on link "Forklift Training & EWP Courses 叉车培训和 EWP 课程" at bounding box center [507, 530] width 261 height 66
click at [516, 515] on link "Forklift Training & EWP Courses 叉车培训和 EWP 课程" at bounding box center [507, 530] width 261 height 66
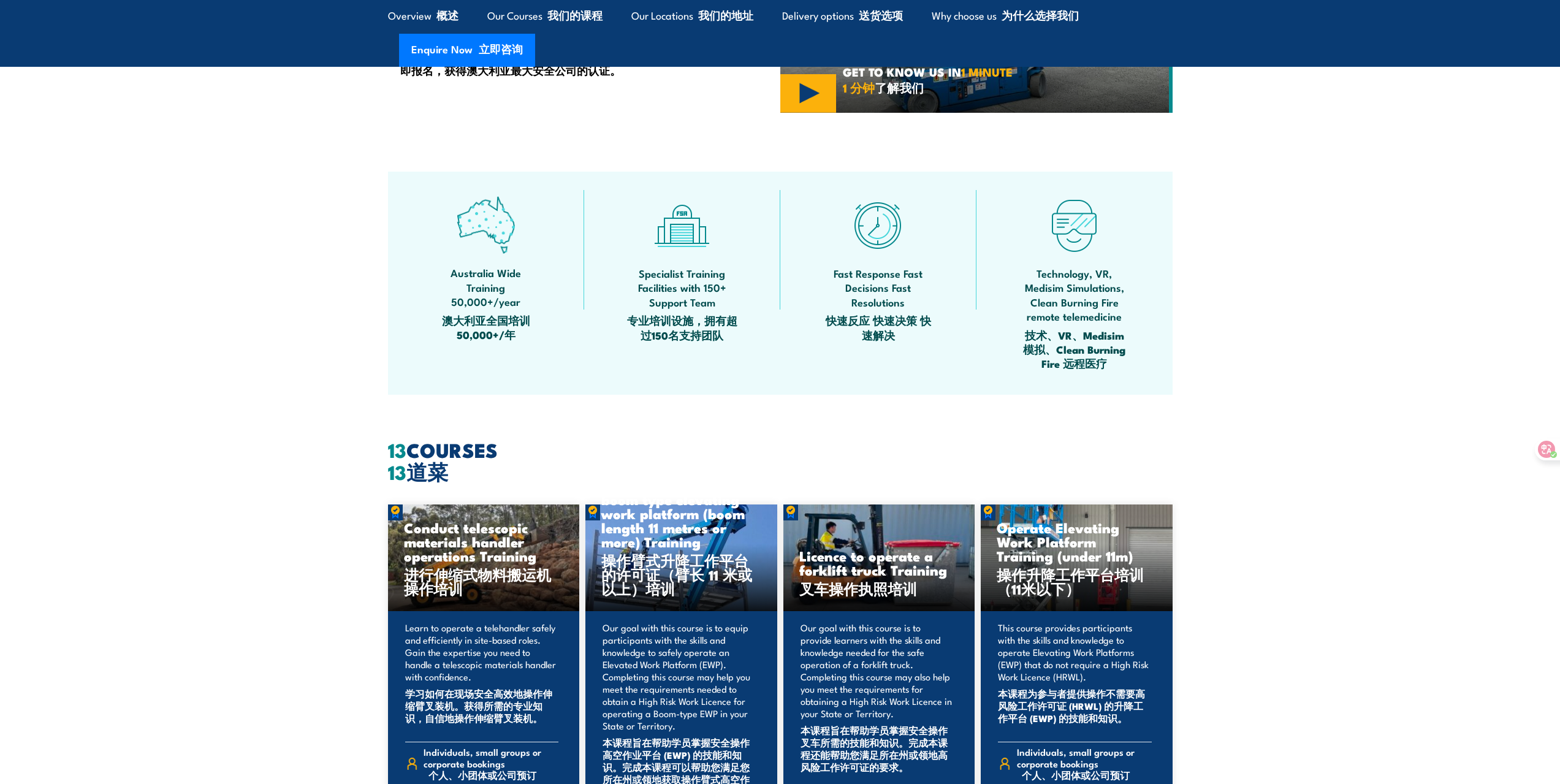
scroll to position [919, 0]
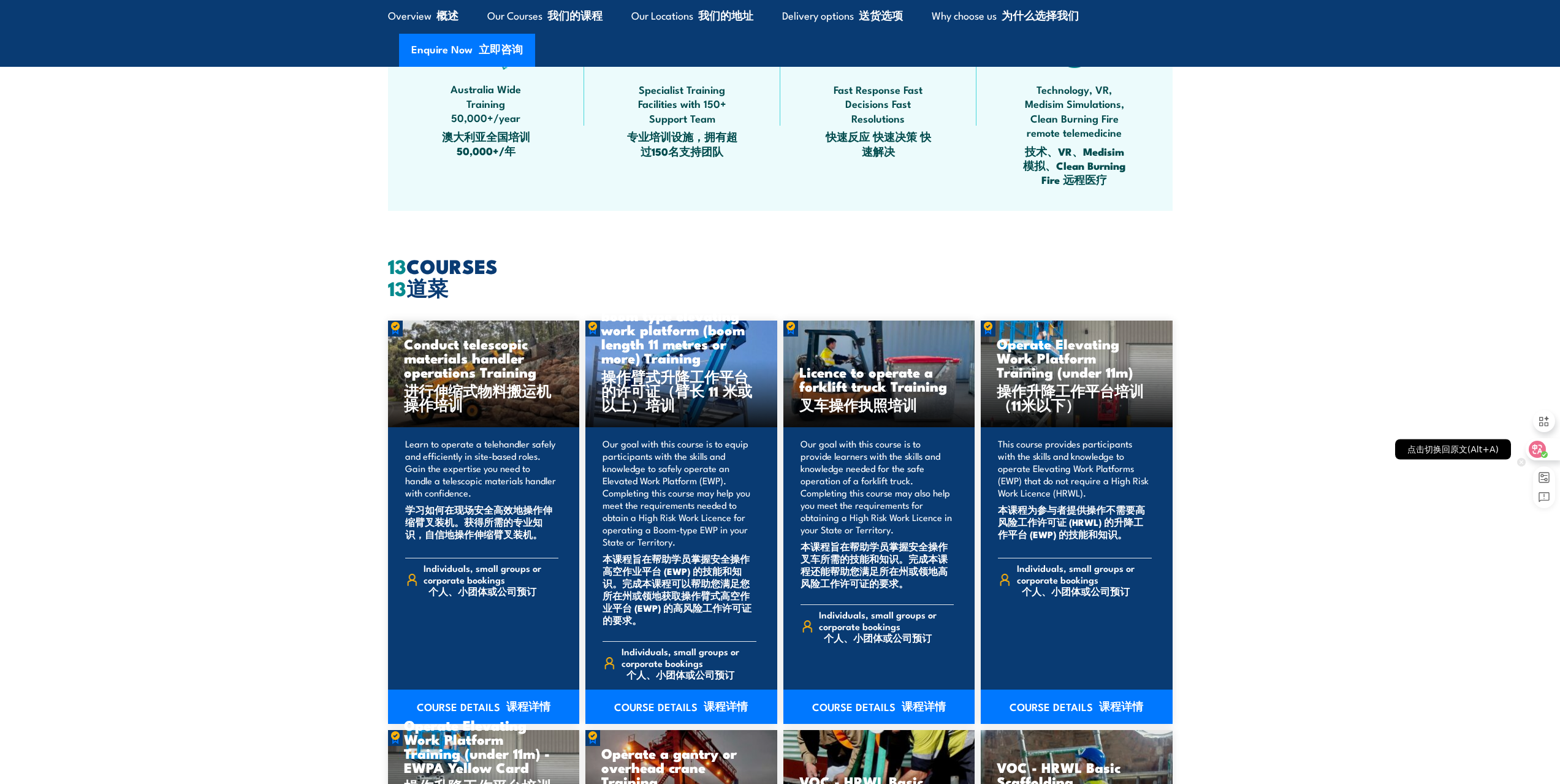
click at [1545, 457] on circle at bounding box center [1545, 454] width 7 height 7
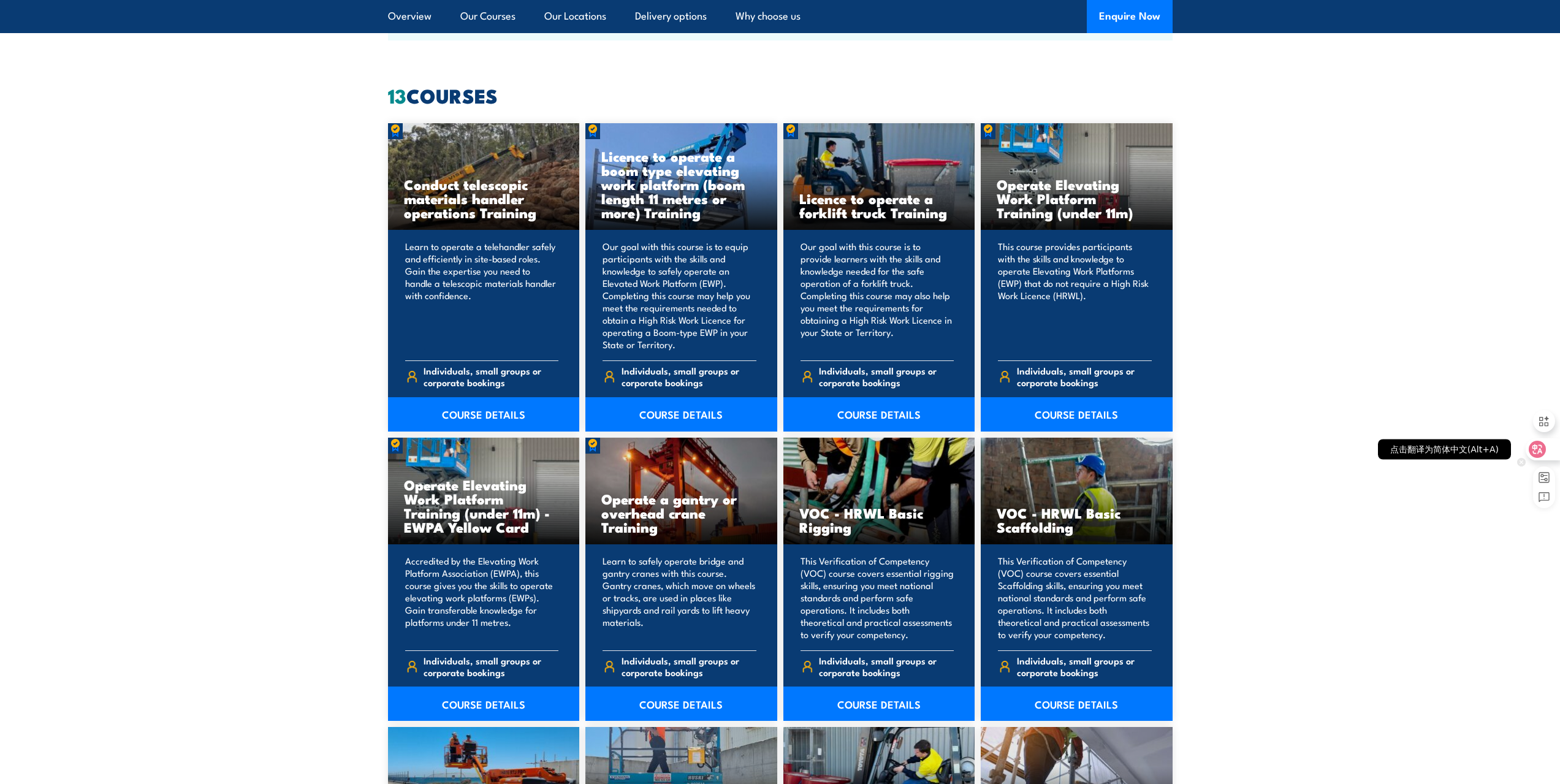
scroll to position [802, 0]
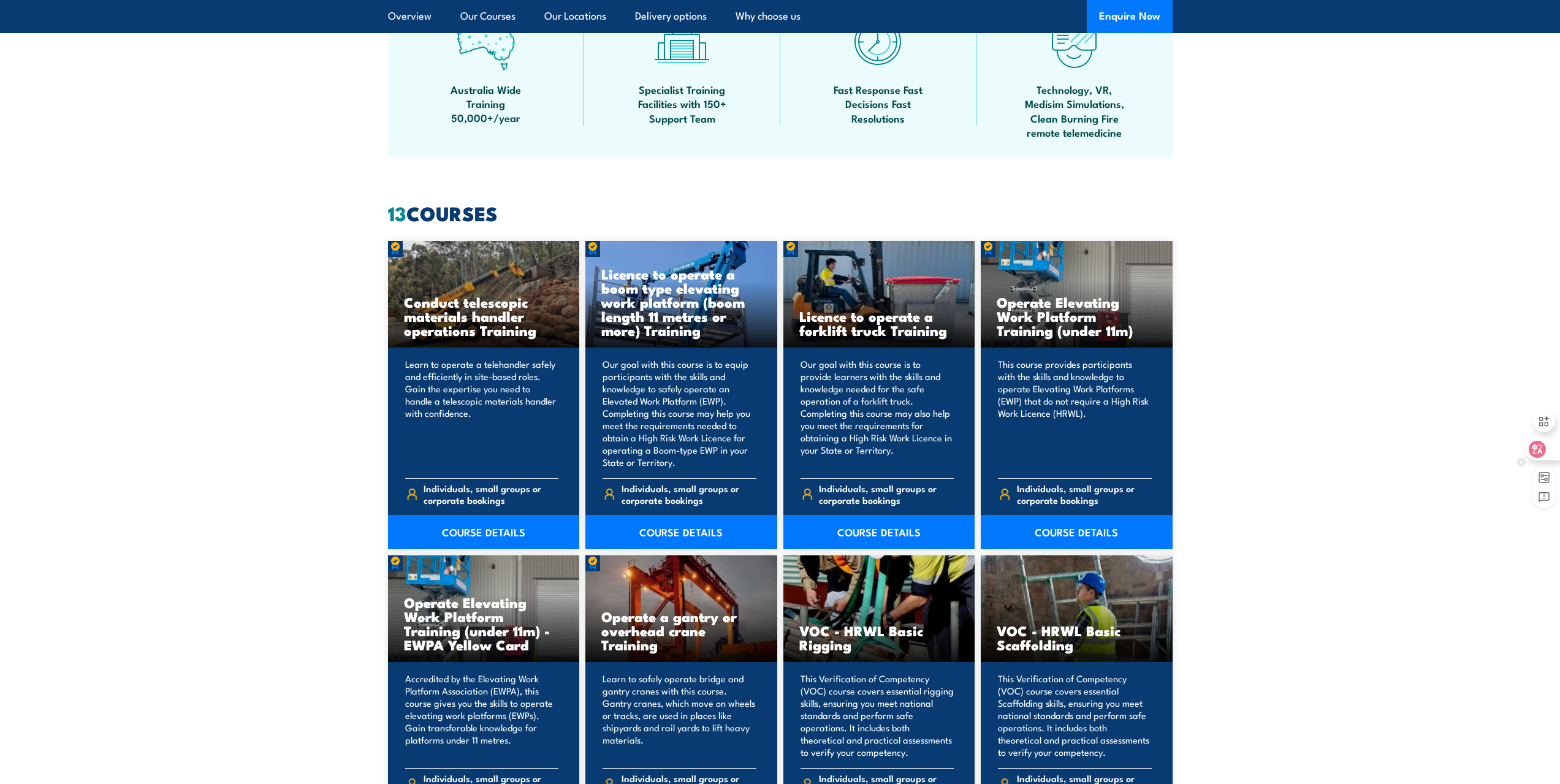
click at [1546, 449] on icon at bounding box center [1537, 449] width 17 height 17
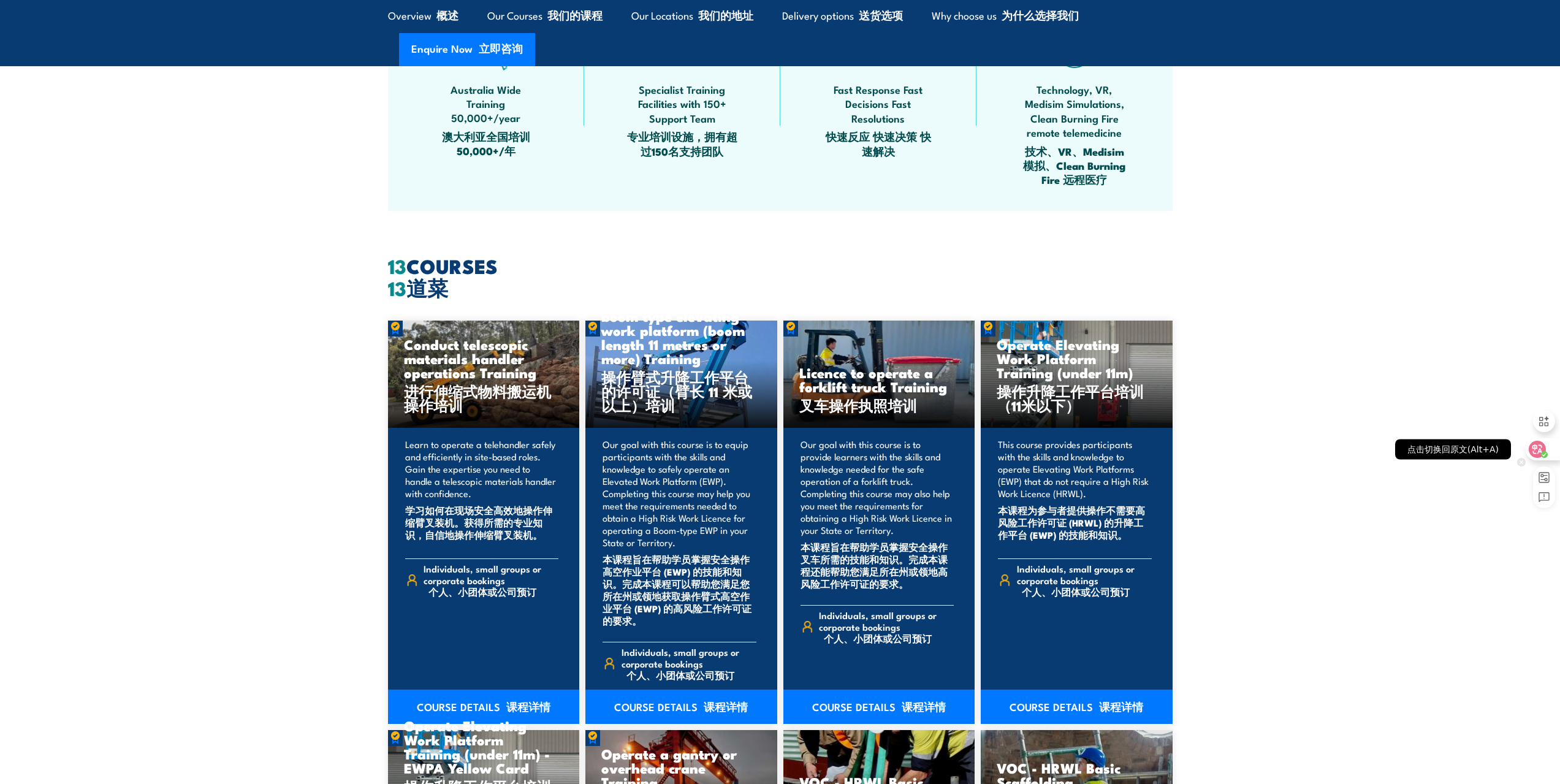
click at [1550, 447] on div at bounding box center [1542, 449] width 33 height 22
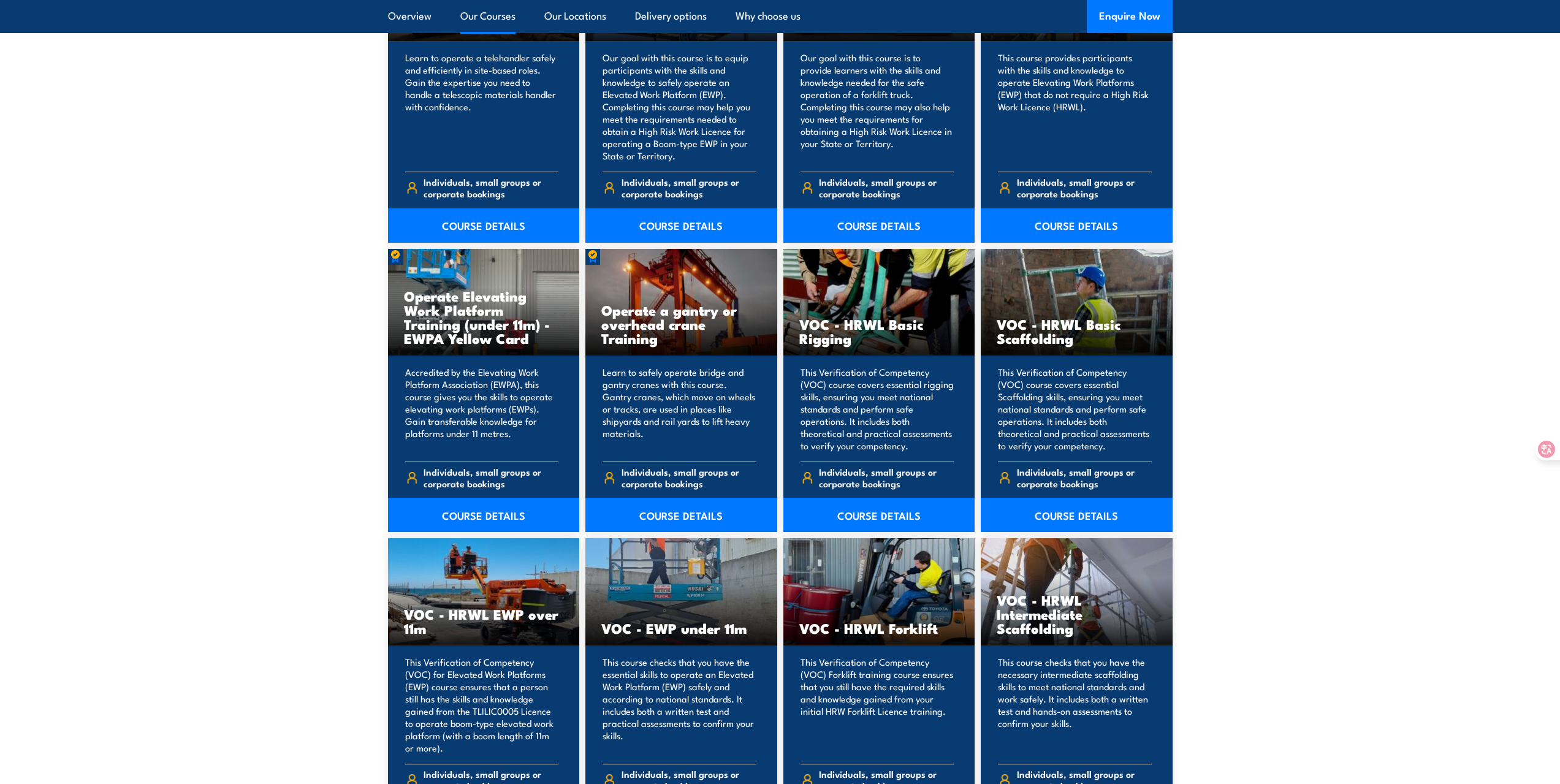
scroll to position [863, 0]
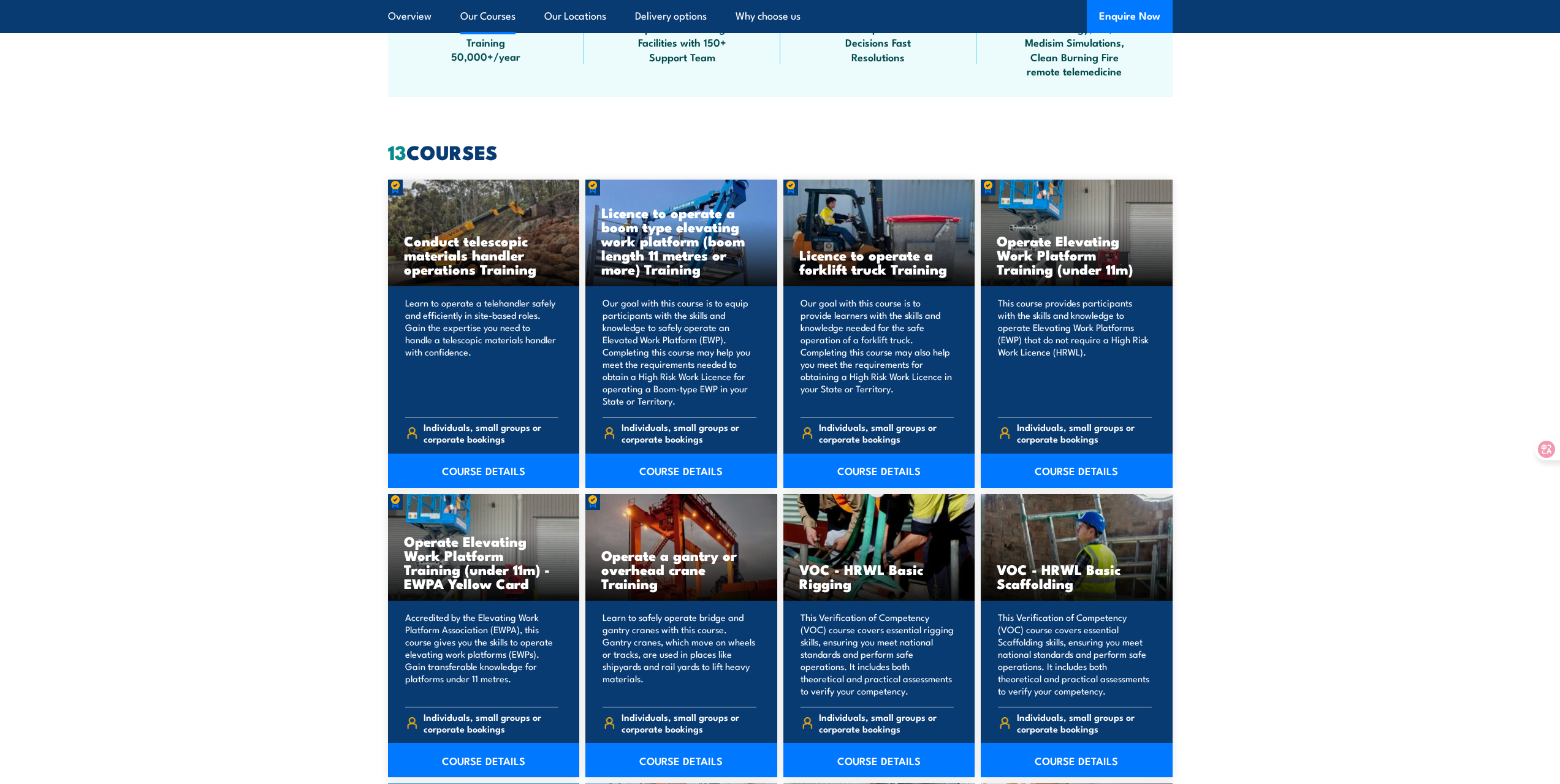
click at [686, 240] on h3 "Licence to operate a boom type elevating work platform (boom length 11 metres o…" at bounding box center [681, 240] width 160 height 70
click at [667, 344] on p "Our goal with this course is to equip participants with the skills and knowledg…" at bounding box center [679, 352] width 154 height 110
click at [679, 239] on h3 "Licence to operate a boom type elevating work platform (boom length 11 metres o…" at bounding box center [681, 240] width 160 height 70
click at [674, 178] on div "13 COURSES Conduct telescopic materials handler operations Training Learn to op…" at bounding box center [780, 756] width 784 height 1227
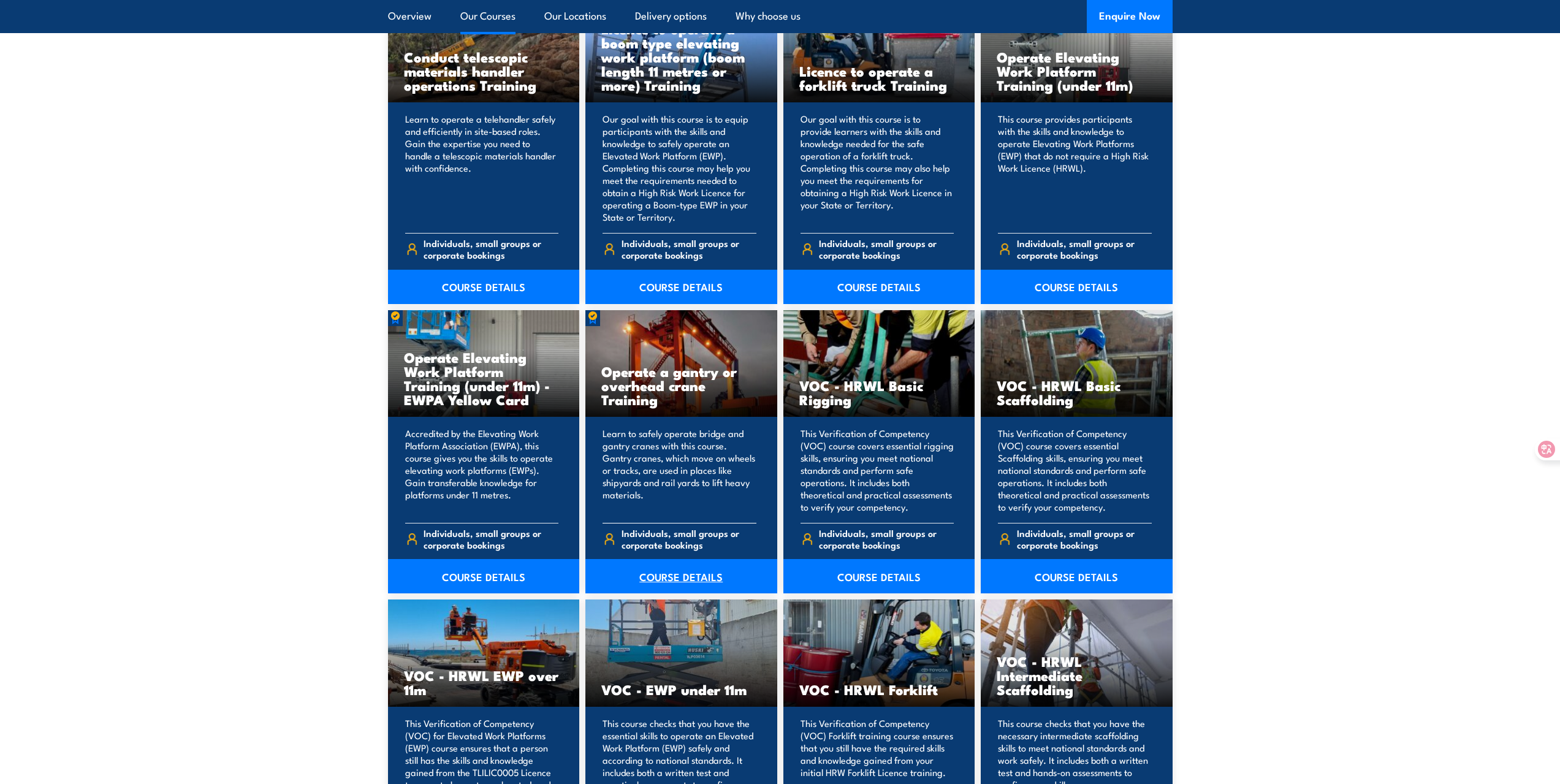
drag, startPoint x: 674, startPoint y: 640, endPoint x: 670, endPoint y: 561, distance: 79.1
click at [674, 631] on div "VOC - EWP under 11m" at bounding box center [681, 652] width 192 height 108
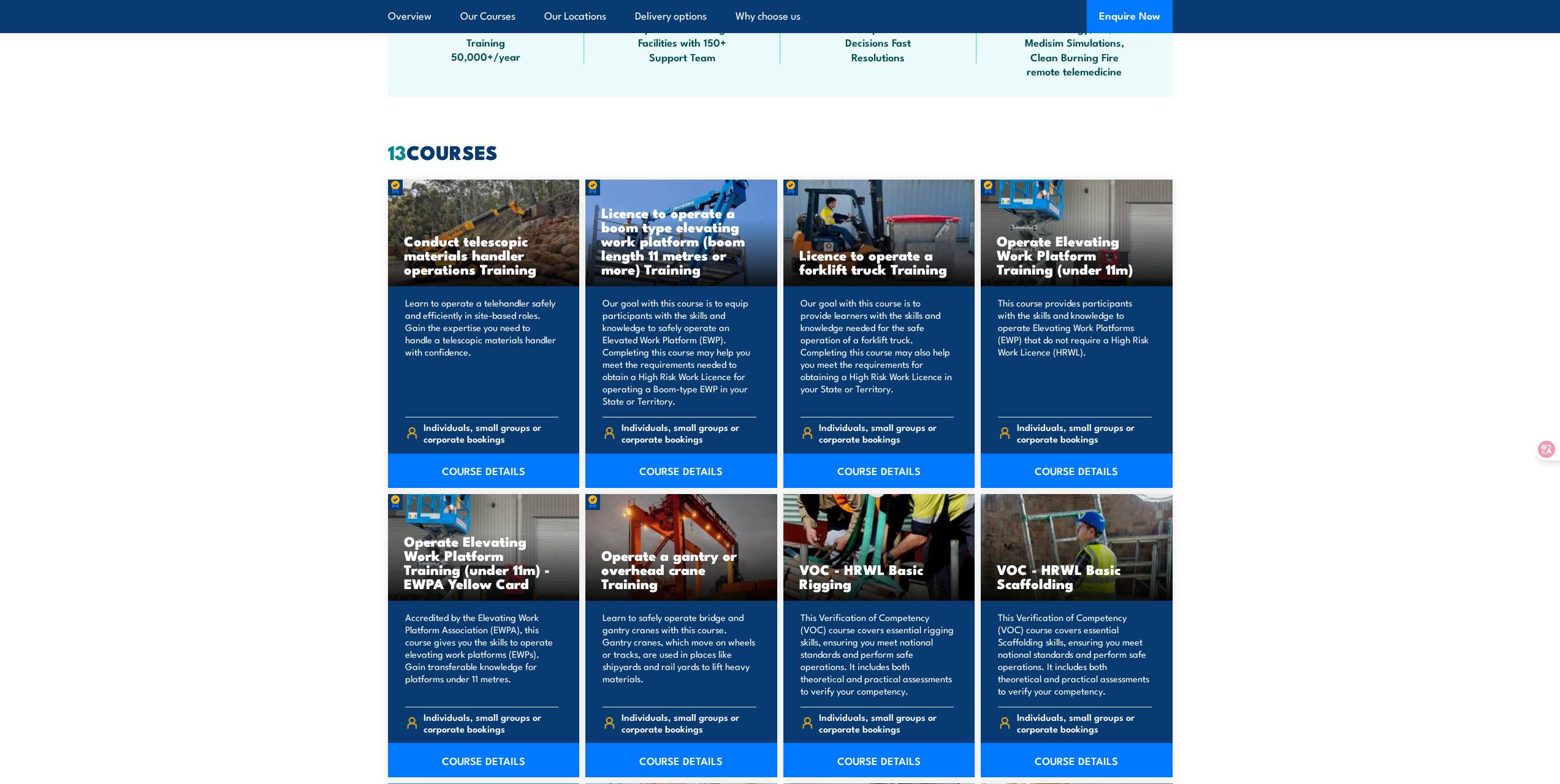
scroll to position [802, 0]
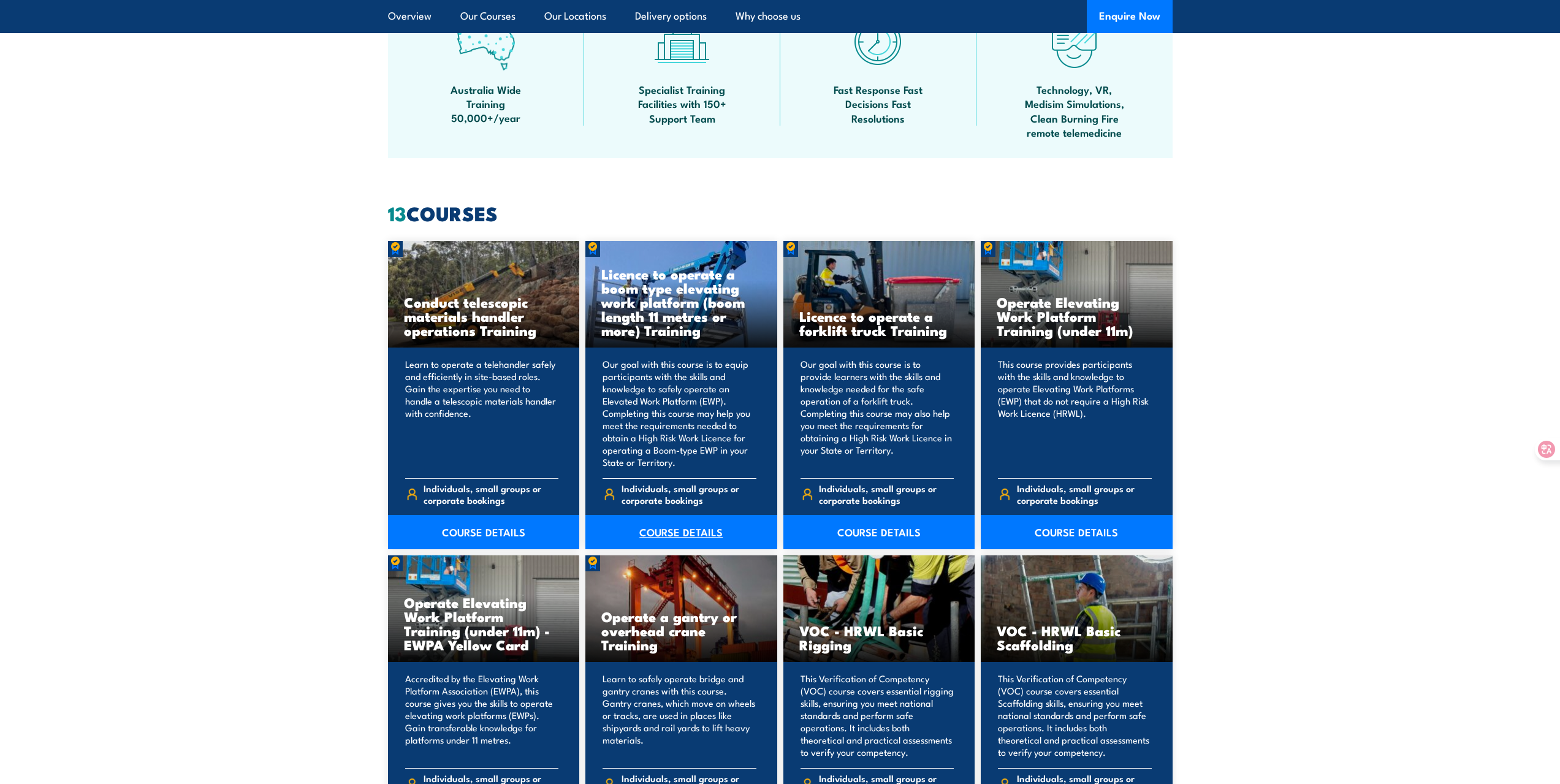
click at [702, 529] on link "COURSE DETAILS" at bounding box center [681, 532] width 192 height 35
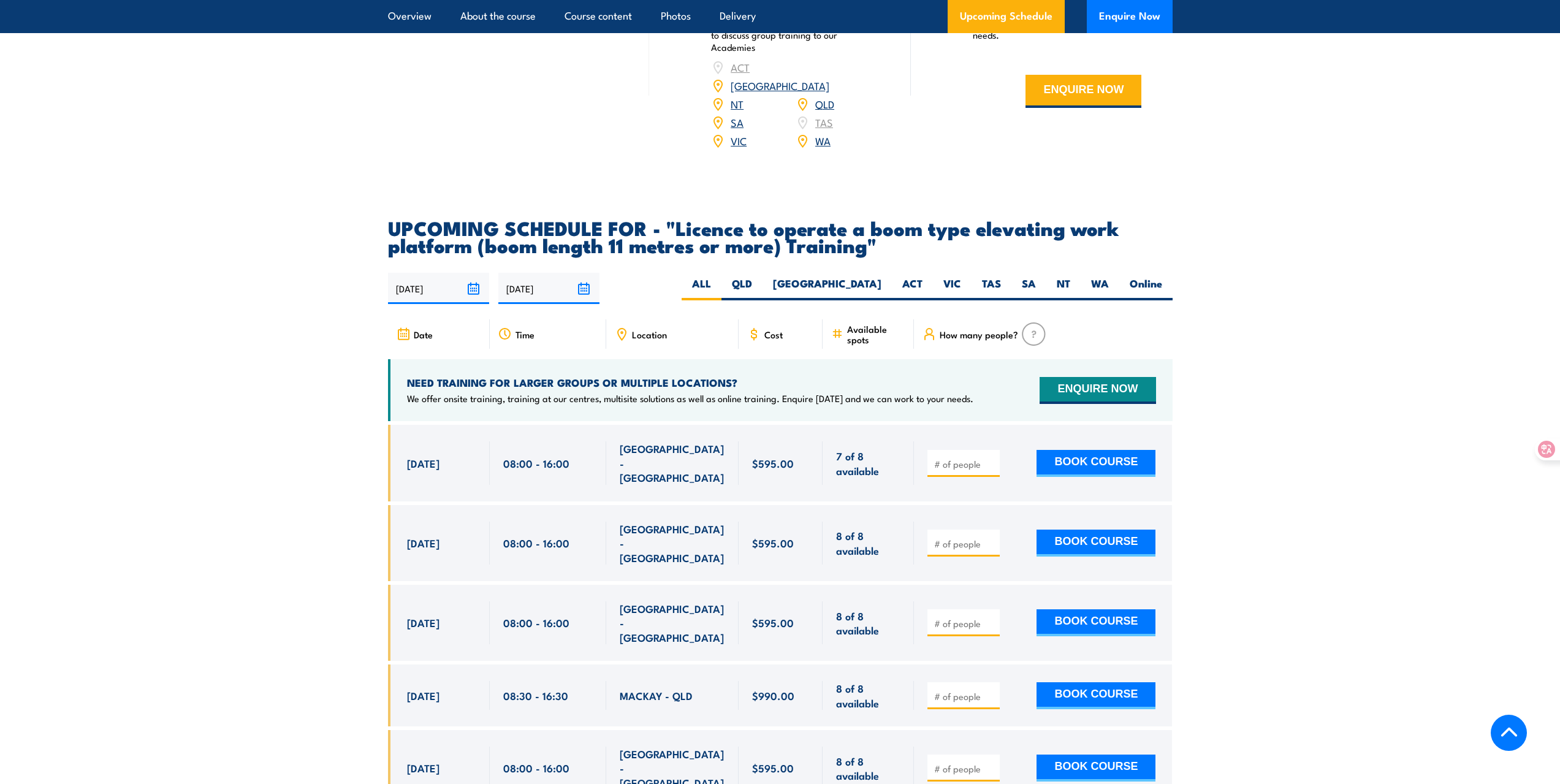
scroll to position [2022, 0]
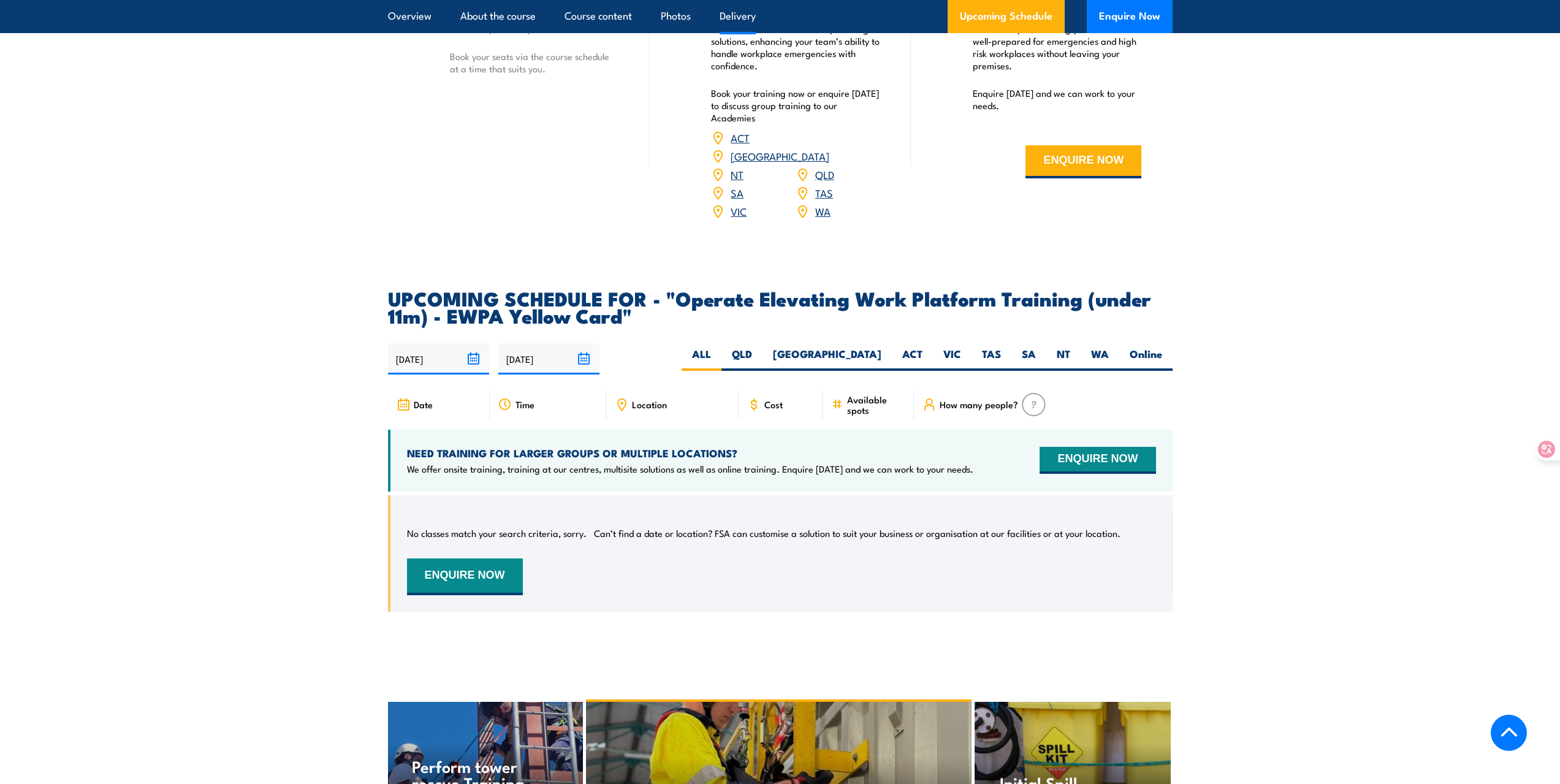
scroll to position [1838, 0]
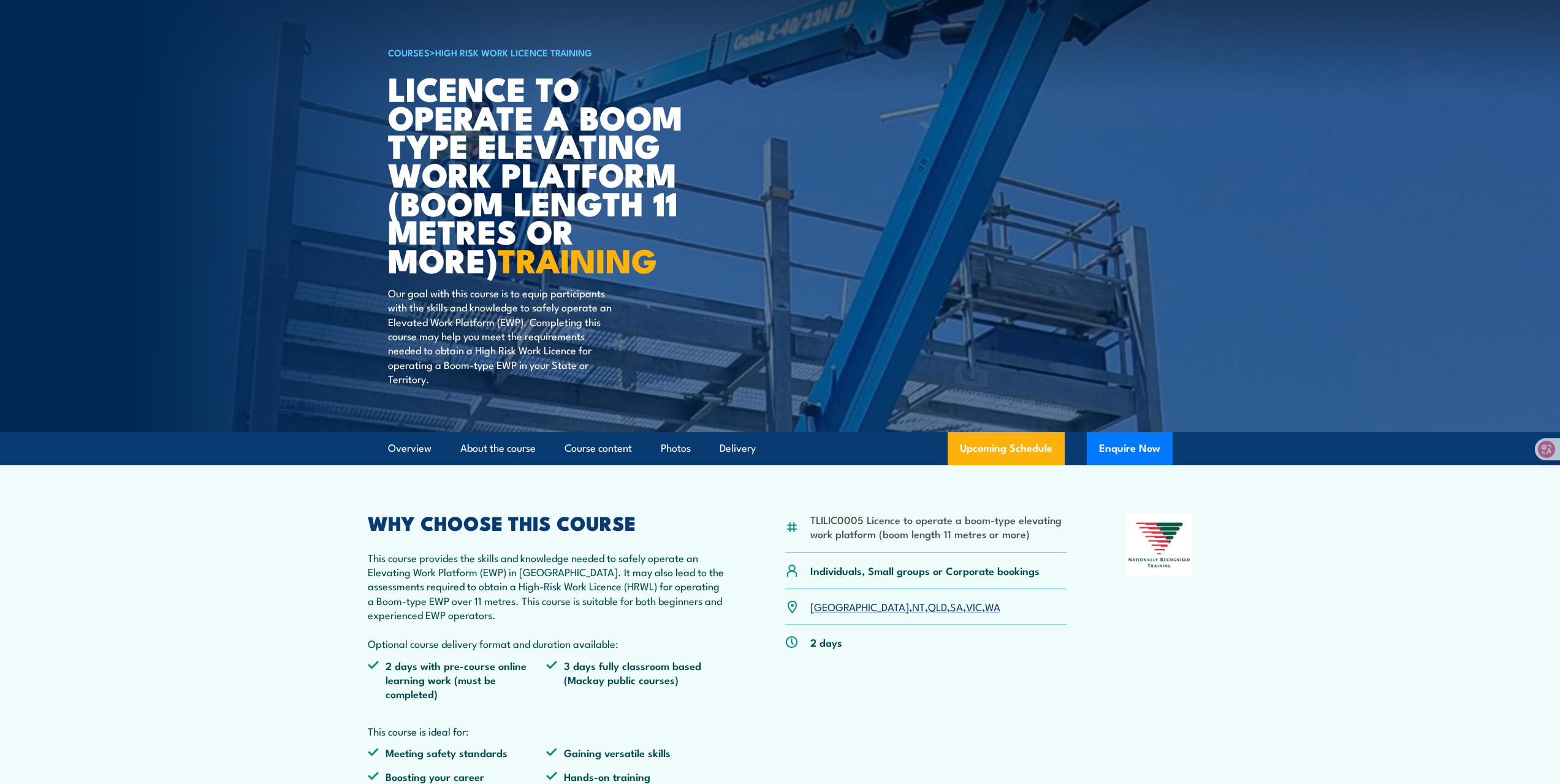
scroll to position [123, 0]
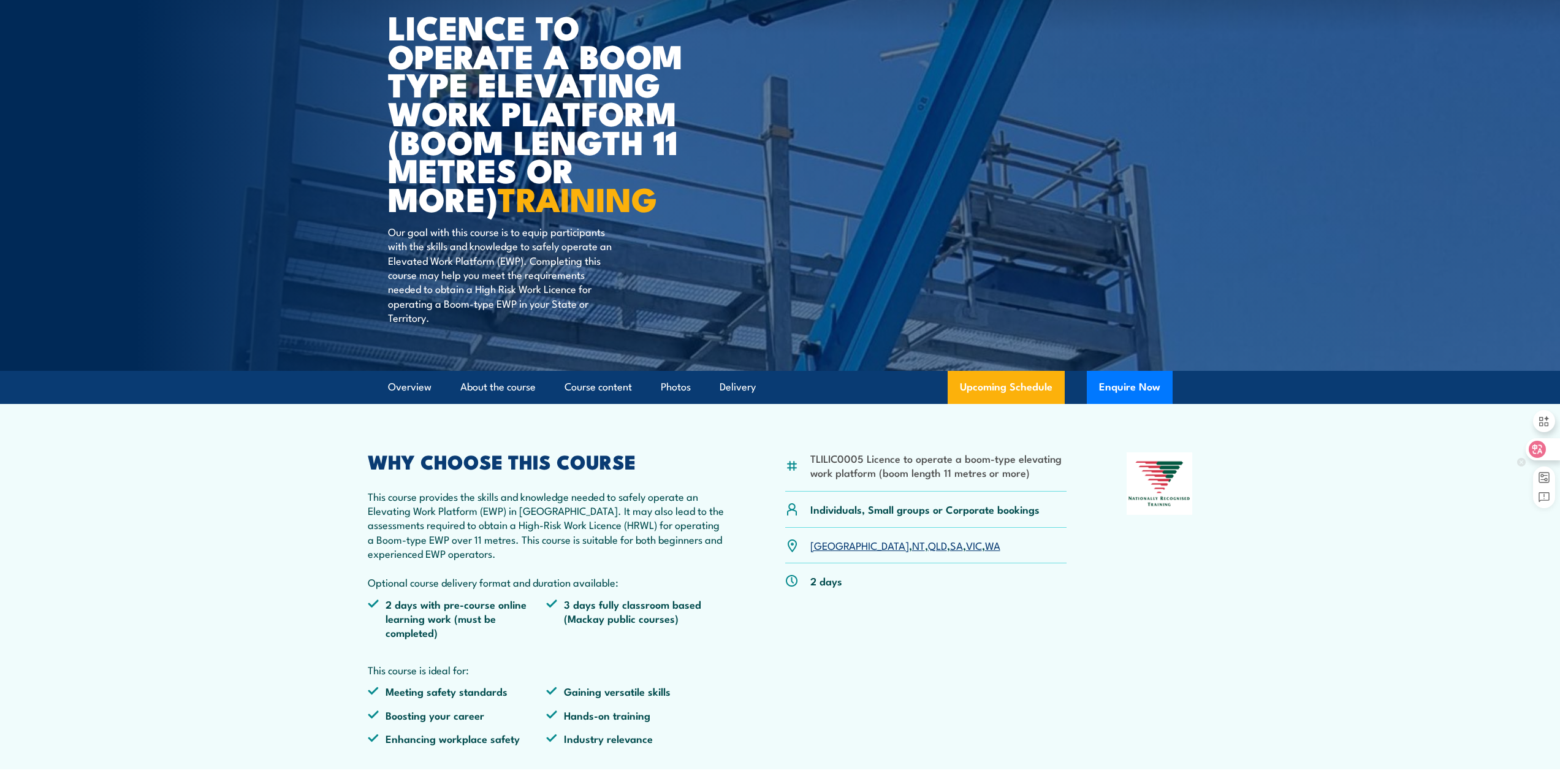
click at [1548, 457] on div at bounding box center [1542, 449] width 33 height 22
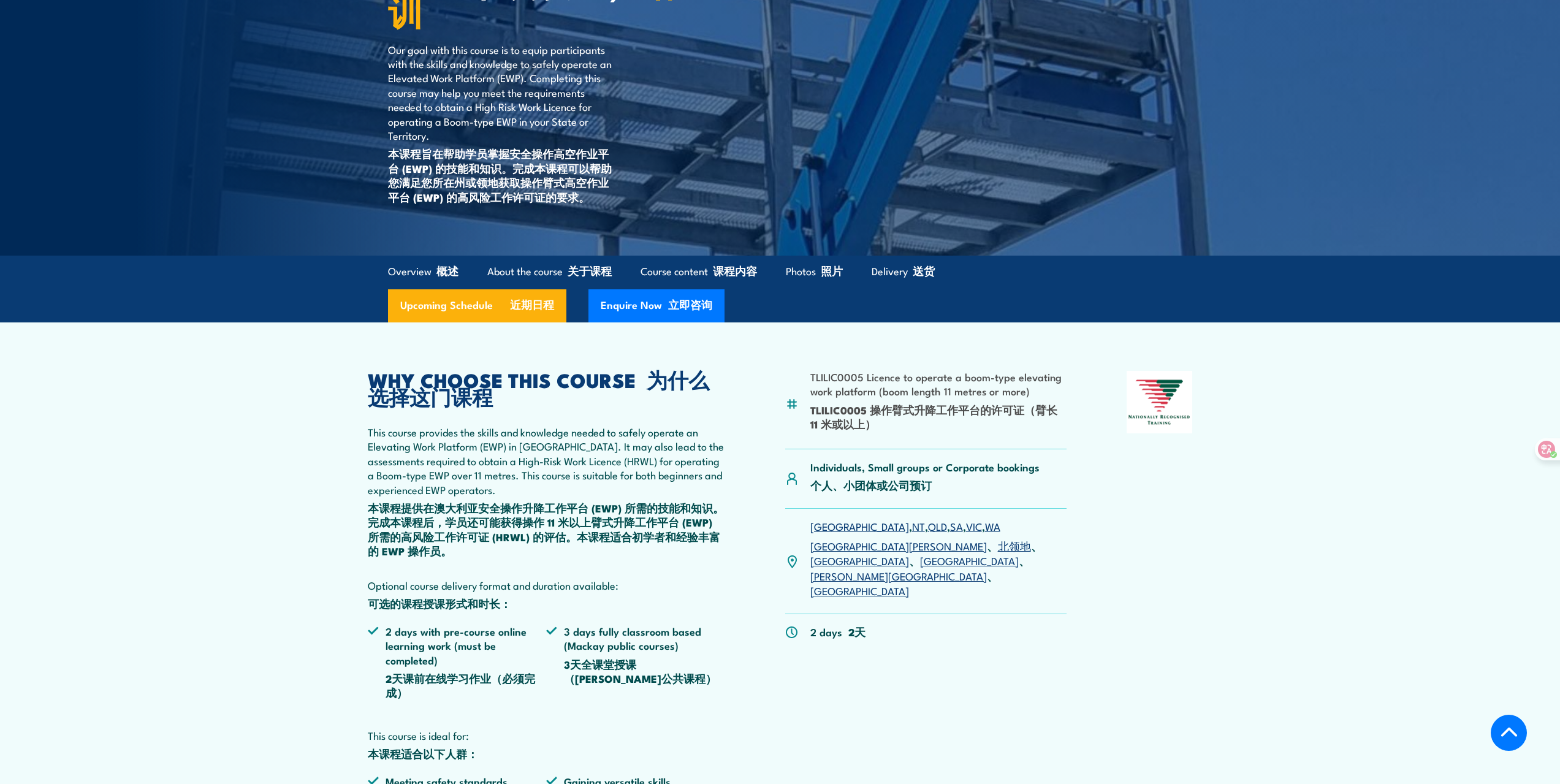
scroll to position [491, 0]
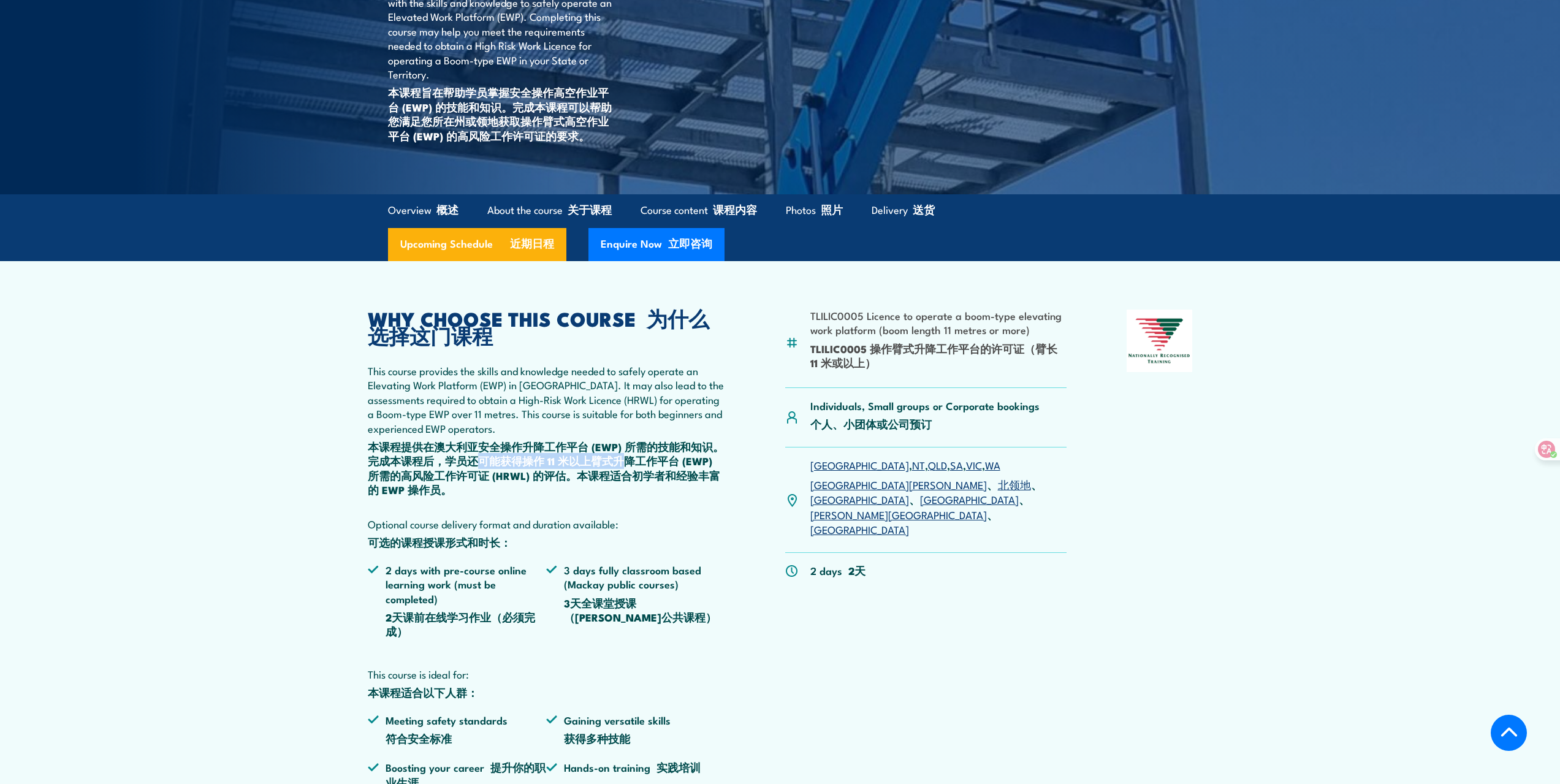
drag, startPoint x: 474, startPoint y: 457, endPoint x: 627, endPoint y: 462, distance: 153.1
click at [627, 462] on font "本课程提供在澳大利亚安全操作升降工作平台 (EWP) 所需的技能和知识。完成本课程后，学员还可能获得操作 11 米以上臂式升降工作平台 (EWP) 所需的高风…" at bounding box center [546, 468] width 357 height 59
click at [696, 480] on font "本课程提供在澳大利亚安全操作升降工作平台 (EWP) 所需的技能和知识。完成本课程后，学员还可能获得操作 11 米以上臂式升降工作平台 (EWP) 所需的高风…" at bounding box center [546, 468] width 357 height 59
drag, startPoint x: 408, startPoint y: 388, endPoint x: 366, endPoint y: 388, distance: 42.0
click at [366, 388] on article "TLILIC0005 Licence to operate a boom-type elevating work platform (boom length …" at bounding box center [780, 562] width 858 height 601
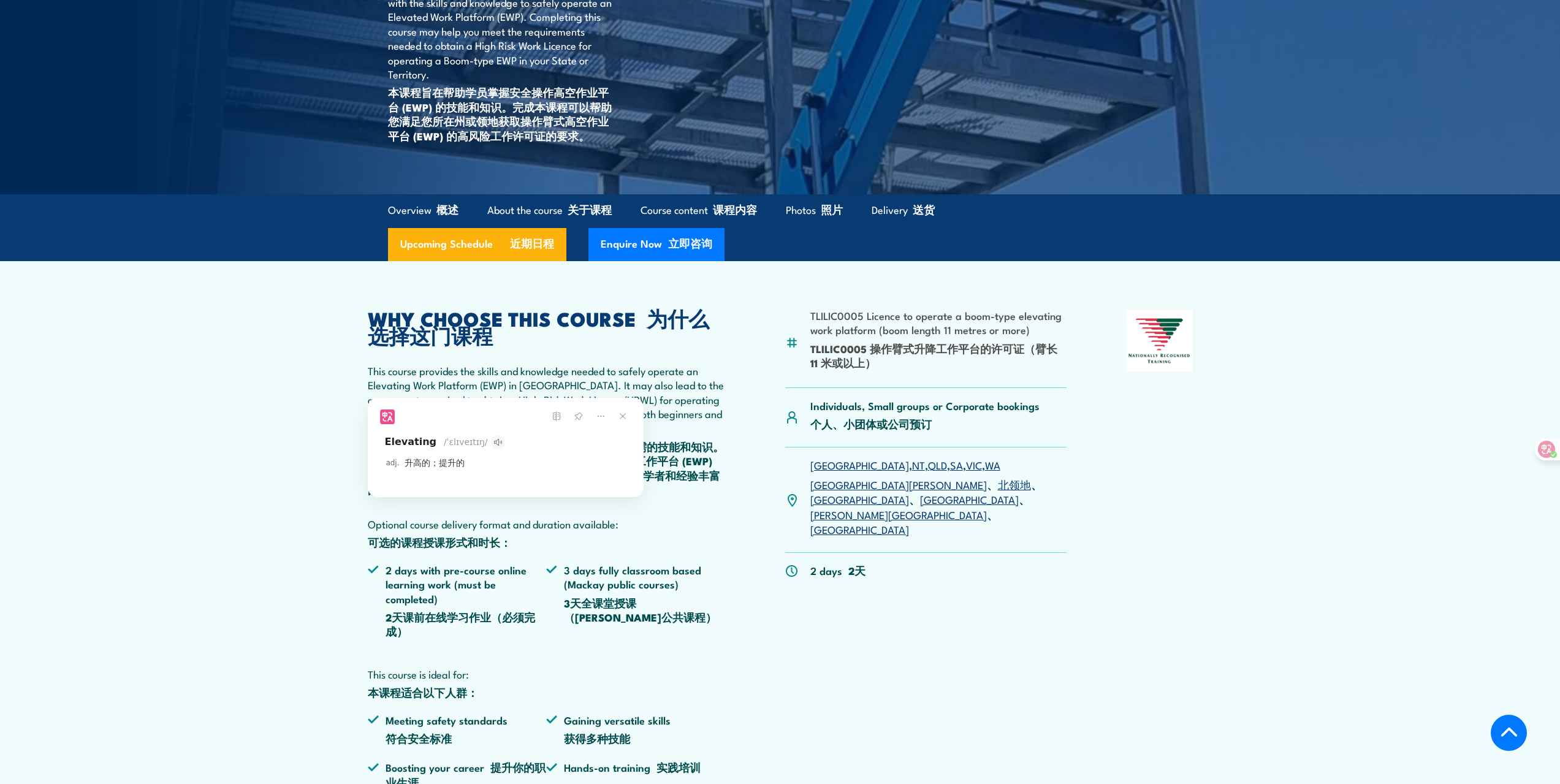
click at [492, 444] on icon at bounding box center [498, 442] width 12 height 12
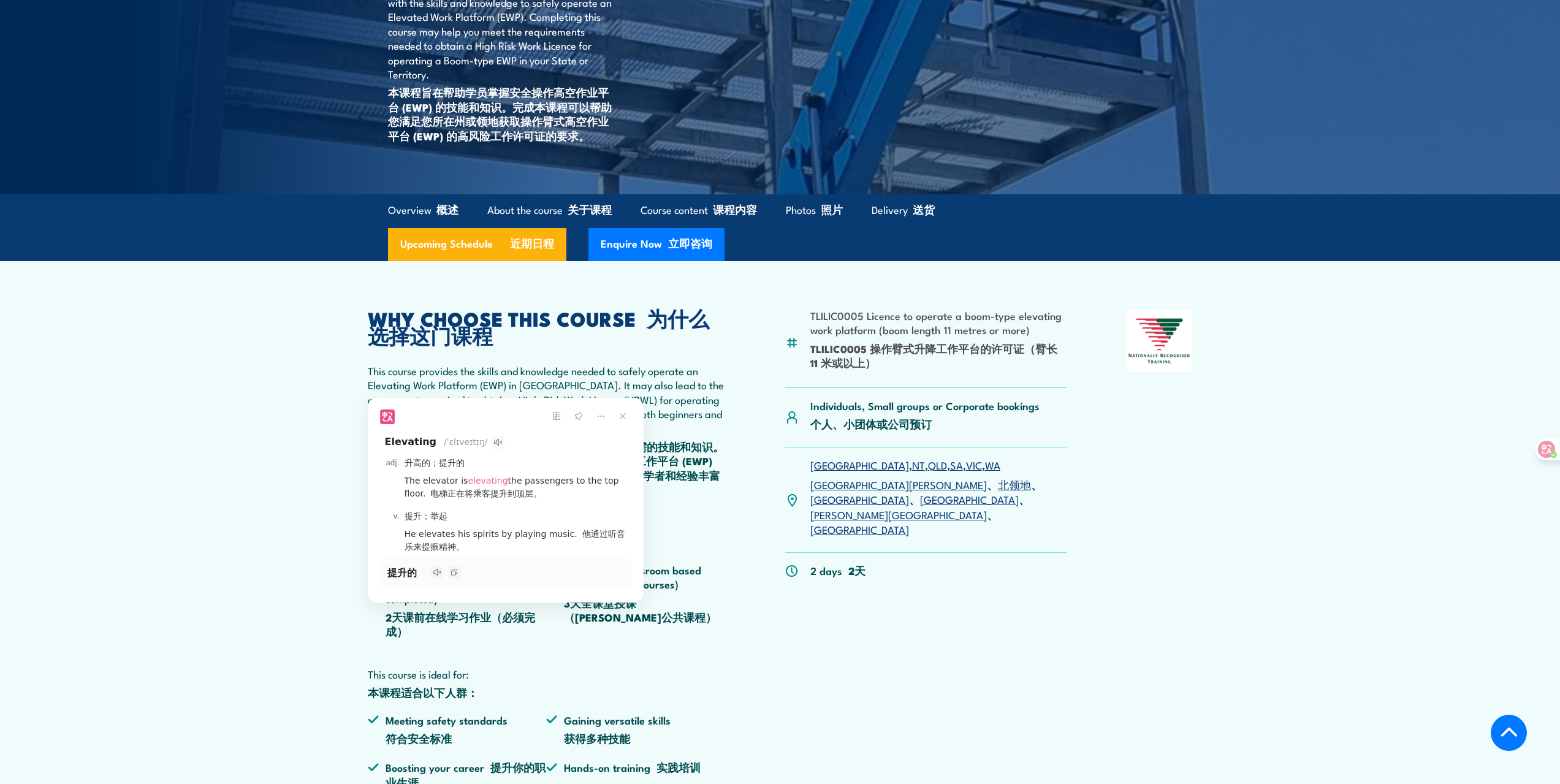
click at [492, 444] on icon at bounding box center [498, 442] width 12 height 12
click at [627, 419] on icon at bounding box center [623, 415] width 17 height 17
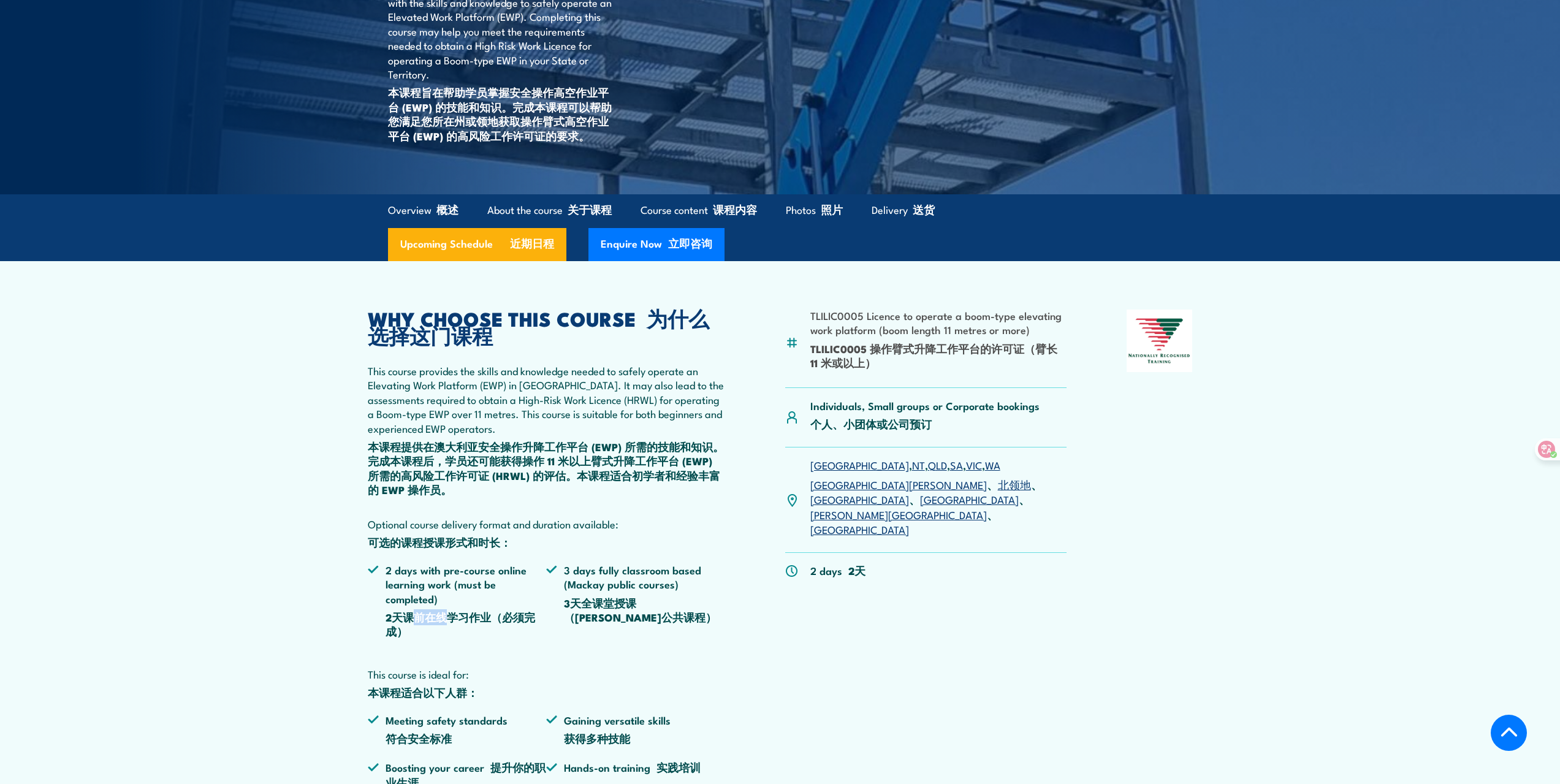
drag, startPoint x: 409, startPoint y: 614, endPoint x: 450, endPoint y: 617, distance: 41.1
click at [450, 617] on font "2天课前在线学习作业（必须完成）" at bounding box center [461, 624] width 149 height 30
click at [632, 654] on div "WHY CHOOSE THIS COURSE 为什么选择这门课程 This course provides the skills and knowledge …" at bounding box center [547, 578] width 358 height 538
click at [574, 601] on font "3天全课堂授课（[PERSON_NAME]公共课程）" at bounding box center [640, 610] width 153 height 30
click at [760, 664] on div "TLILIC0005 Licence to operate a boom-type elevating work platform (boom length …" at bounding box center [781, 578] width 825 height 538
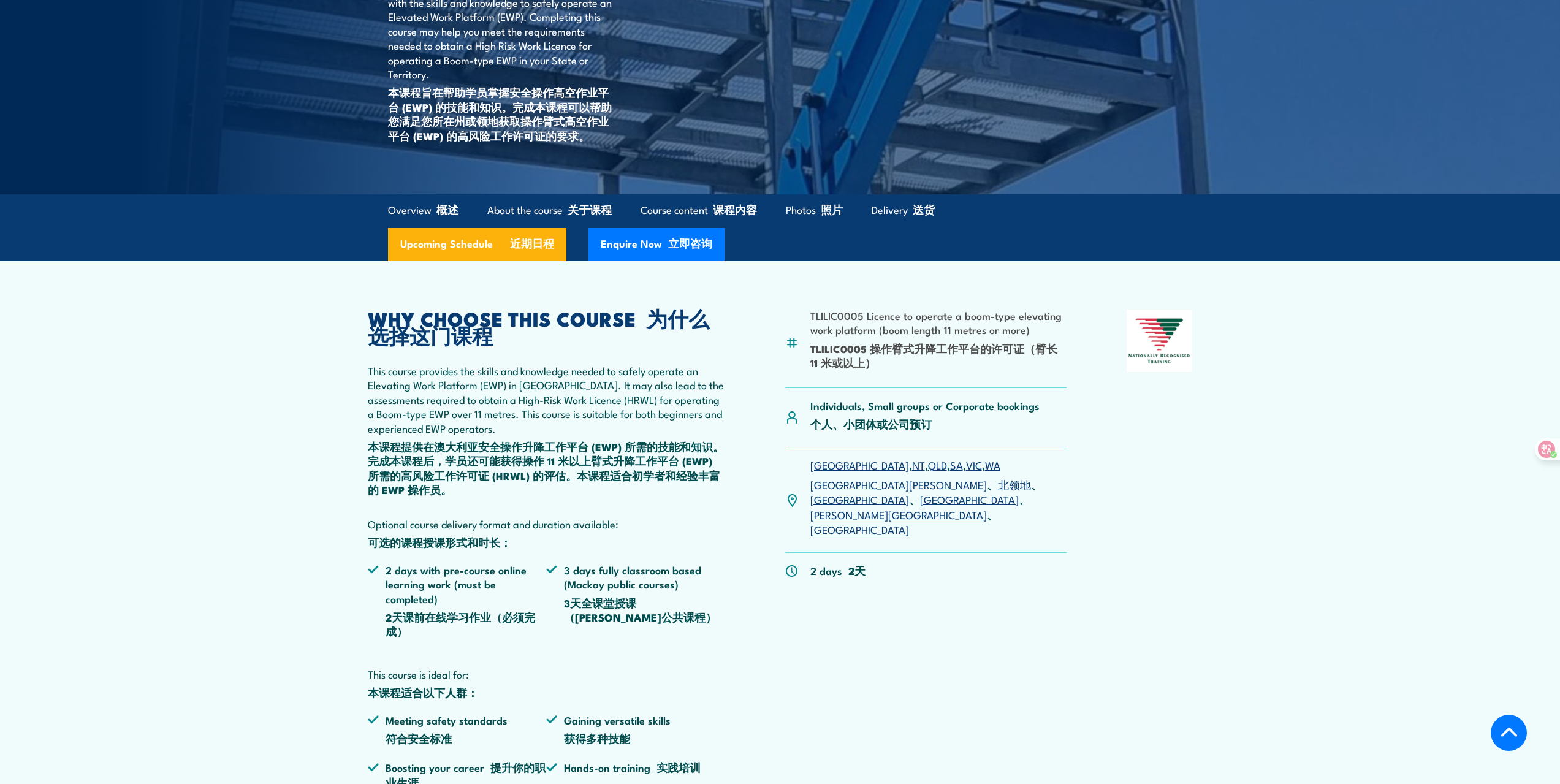
click at [586, 588] on li "3 days fully classroom based (Mackay public courses) 3天全课堂授课（[PERSON_NAME]公共课程）" at bounding box center [635, 604] width 179 height 82
click at [904, 669] on div "TLILIC0005 Licence to operate a boom-type elevating work platform (boom length …" at bounding box center [926, 578] width 282 height 538
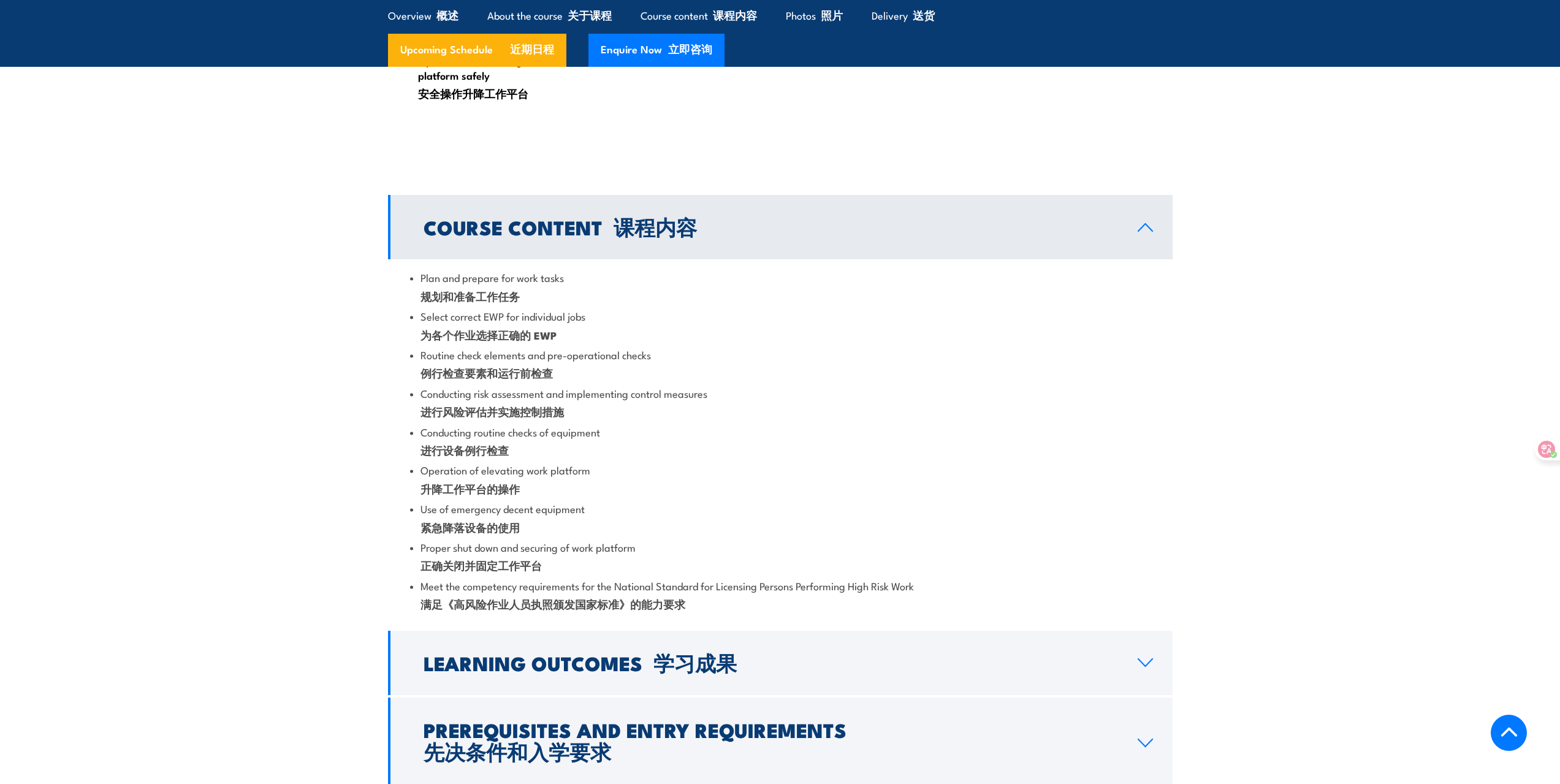
scroll to position [1838, 0]
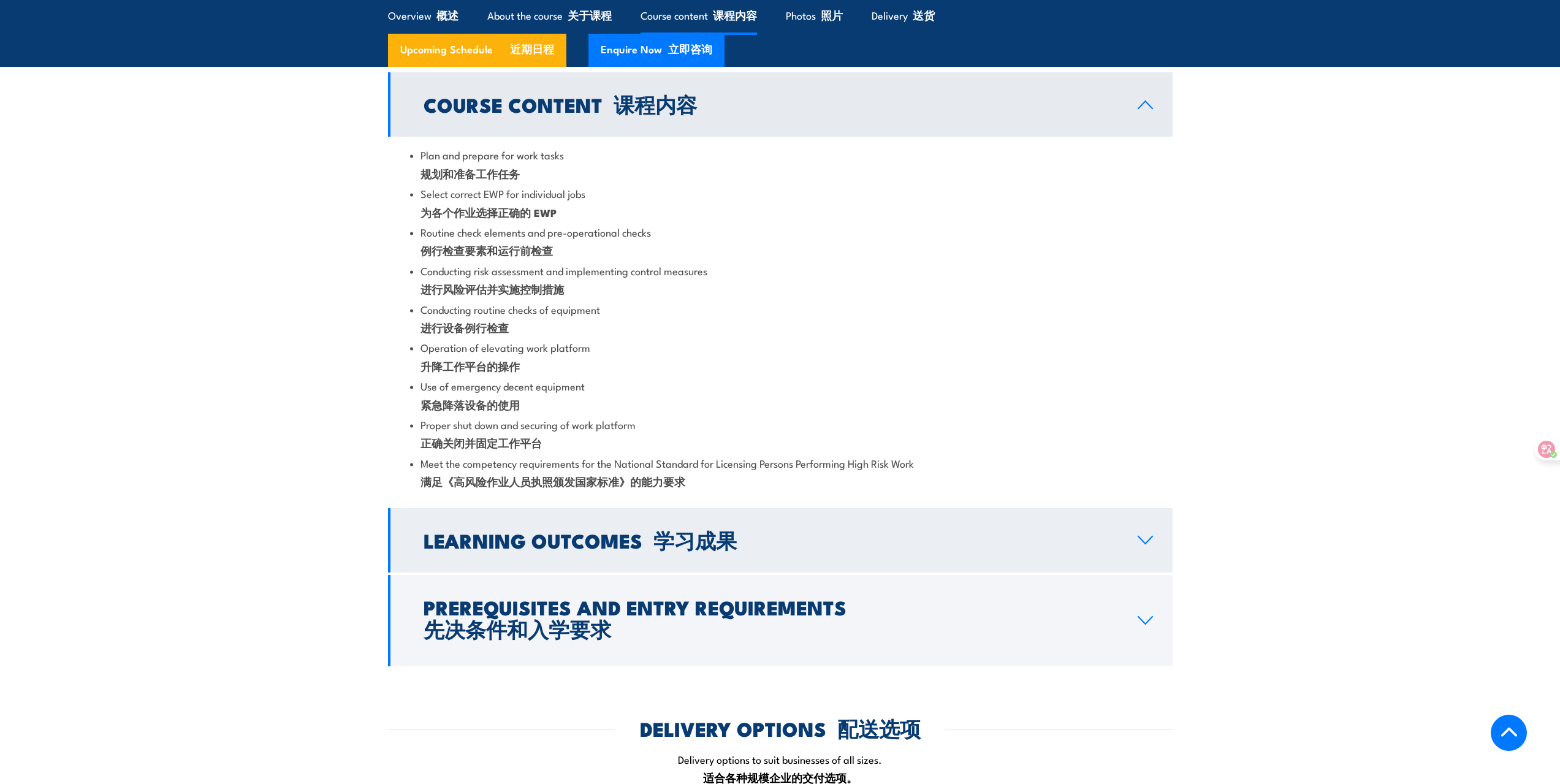
click at [1121, 546] on link "Learning Outcomes 学习成果" at bounding box center [780, 540] width 784 height 64
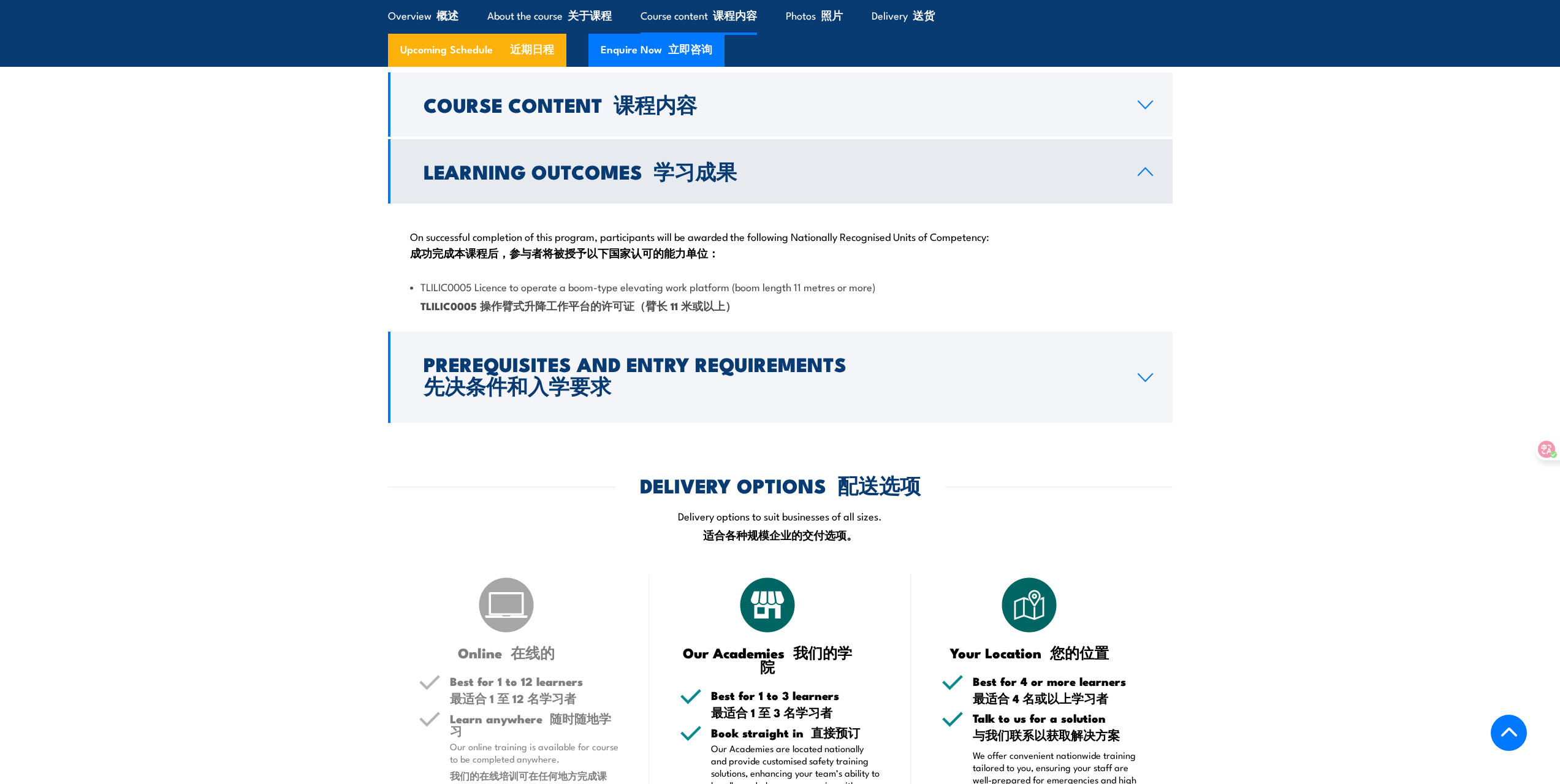
scroll to position [1716, 0]
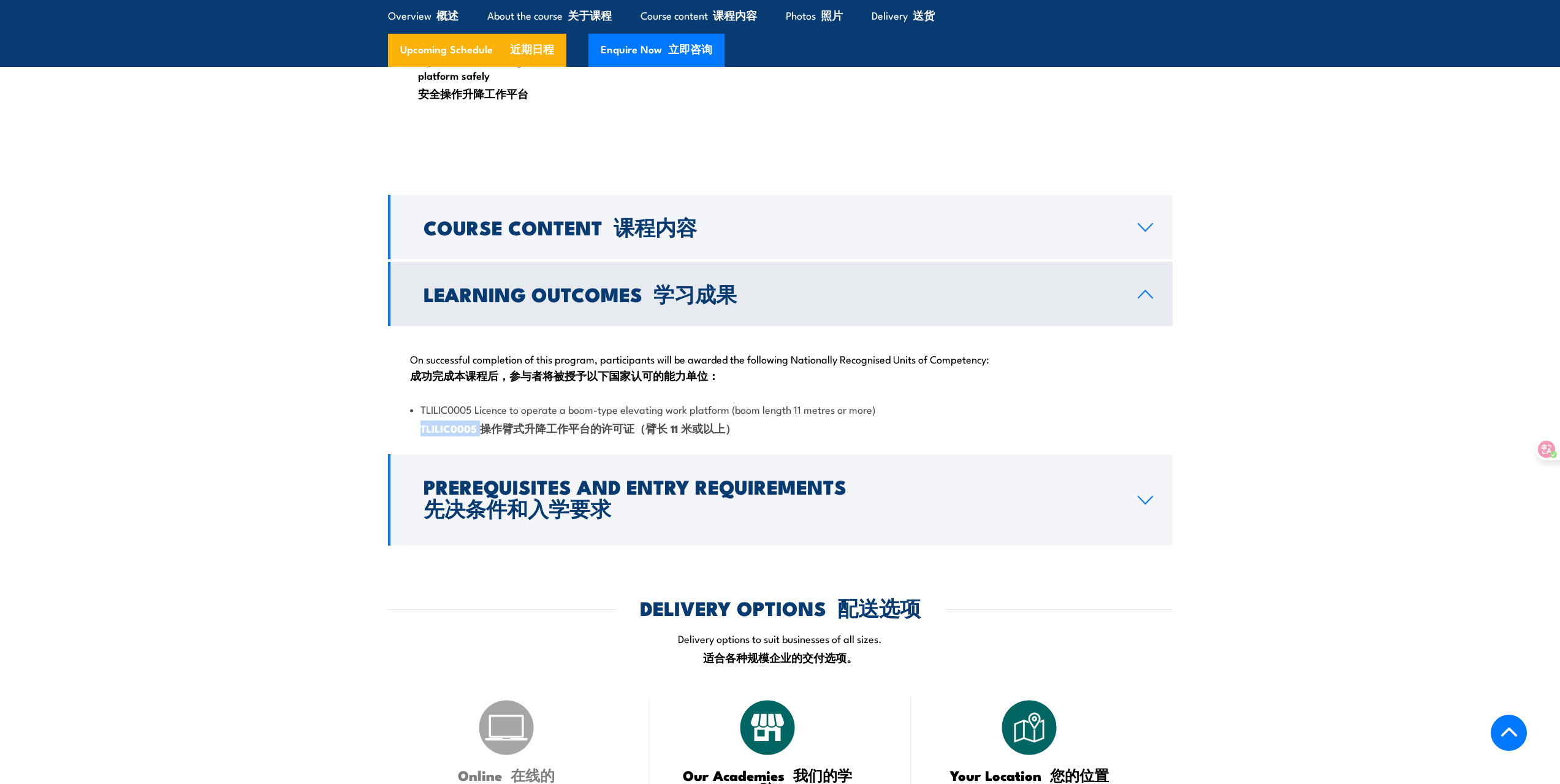
drag, startPoint x: 478, startPoint y: 428, endPoint x: 422, endPoint y: 434, distance: 56.3
click at [422, 434] on font "TLILIC0005 操作臂式升降工作平台的许可证（臂长 11 米或以上）" at bounding box center [578, 428] width 316 height 16
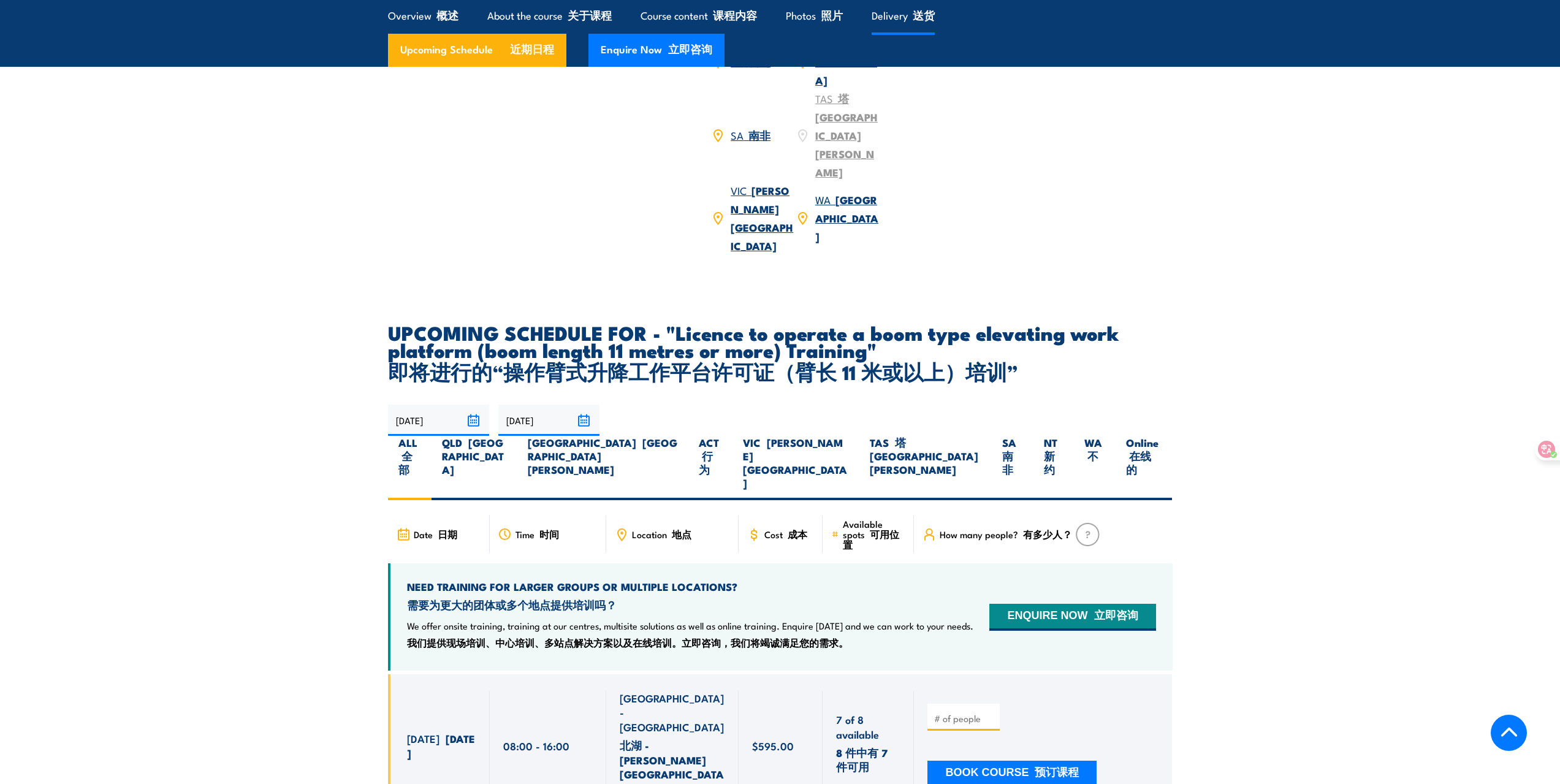
scroll to position [2880, 0]
